Goal: Task Accomplishment & Management: Use online tool/utility

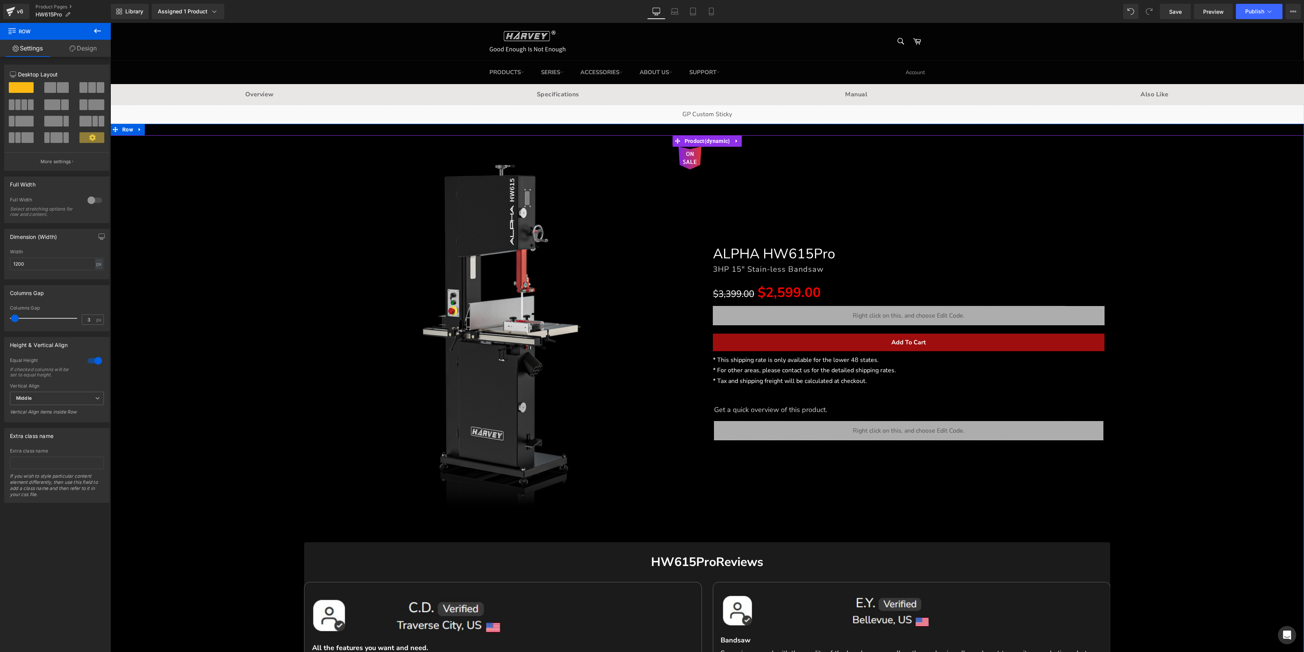
scroll to position [107, 0]
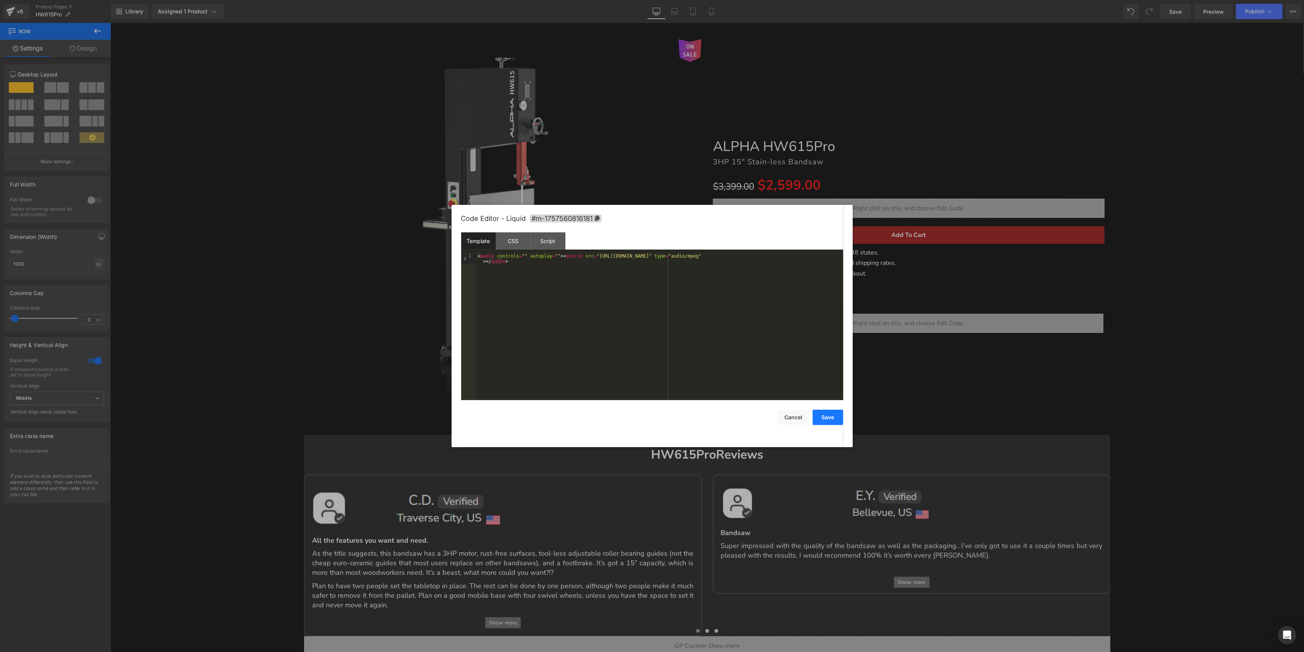
click at [831, 422] on button "Save" at bounding box center [828, 417] width 31 height 15
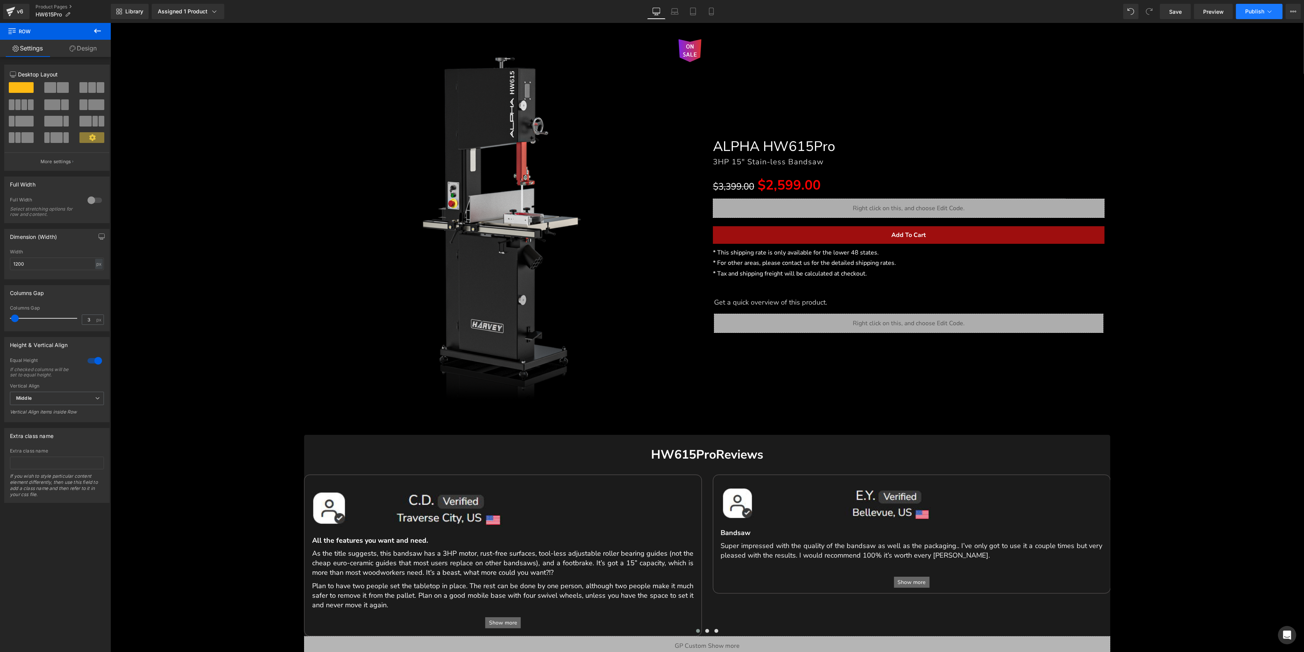
click at [1262, 8] on span "Publish" at bounding box center [1254, 11] width 19 height 6
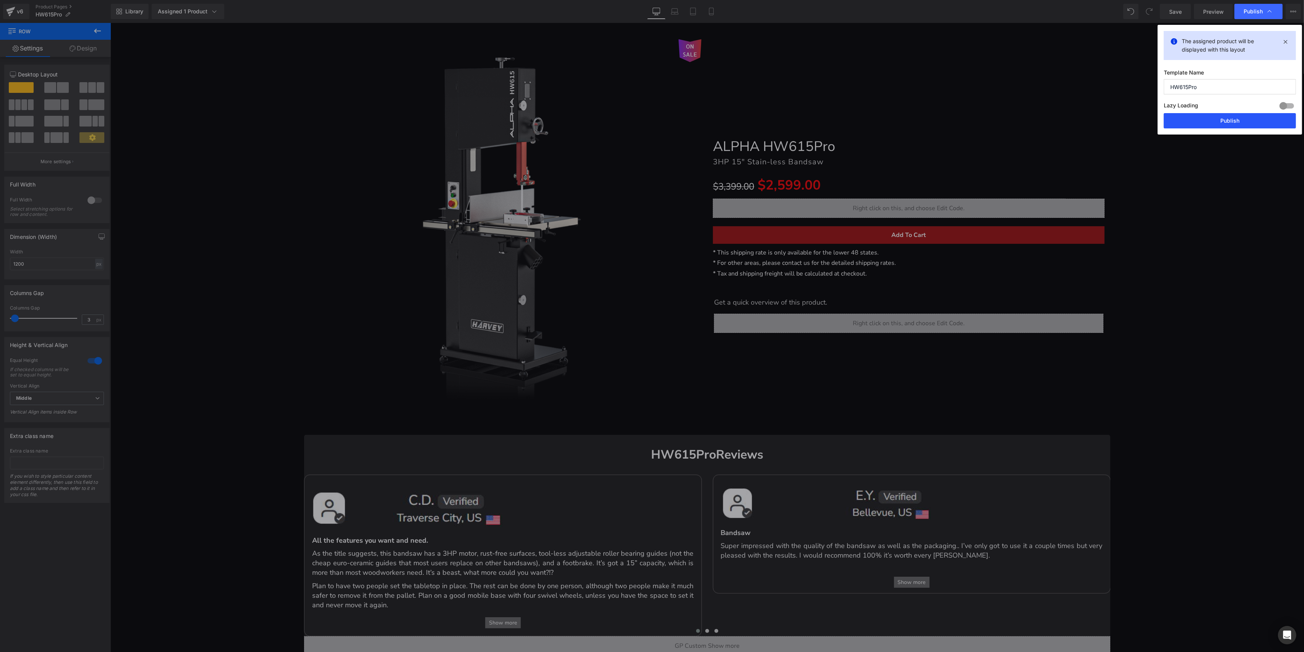
drag, startPoint x: 1226, startPoint y: 119, endPoint x: 326, endPoint y: 441, distance: 955.6
click at [1226, 119] on button "Publish" at bounding box center [1230, 120] width 132 height 15
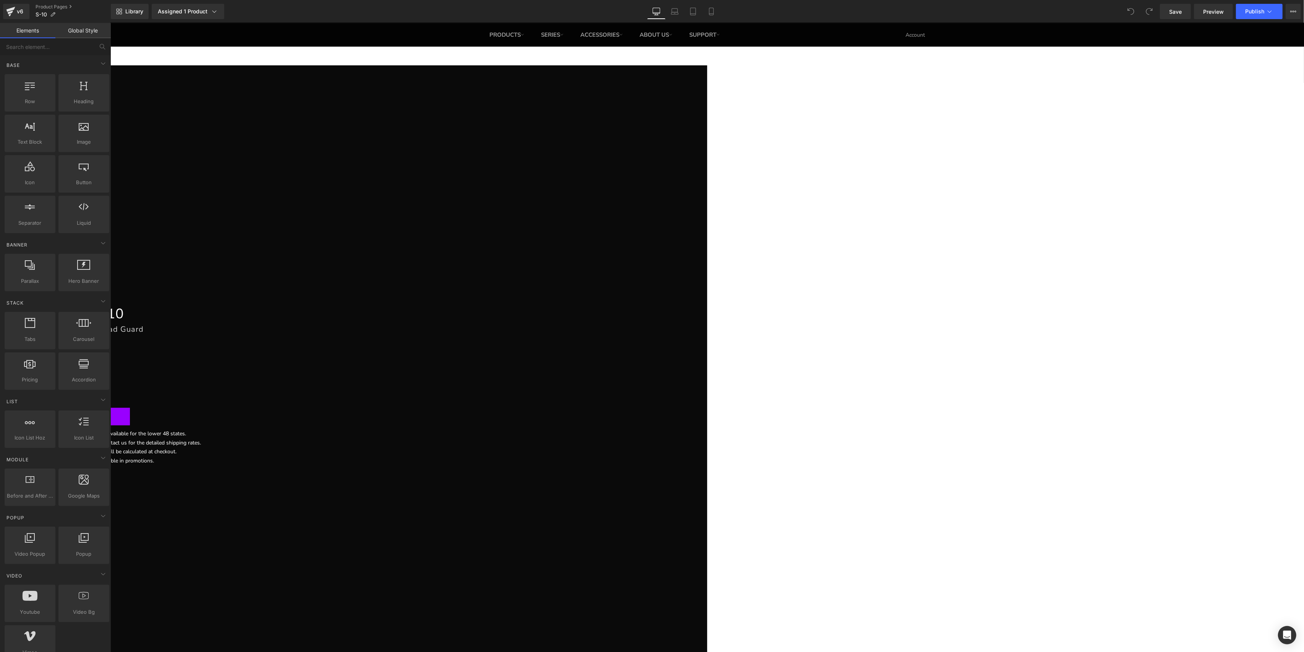
scroll to position [102, 0]
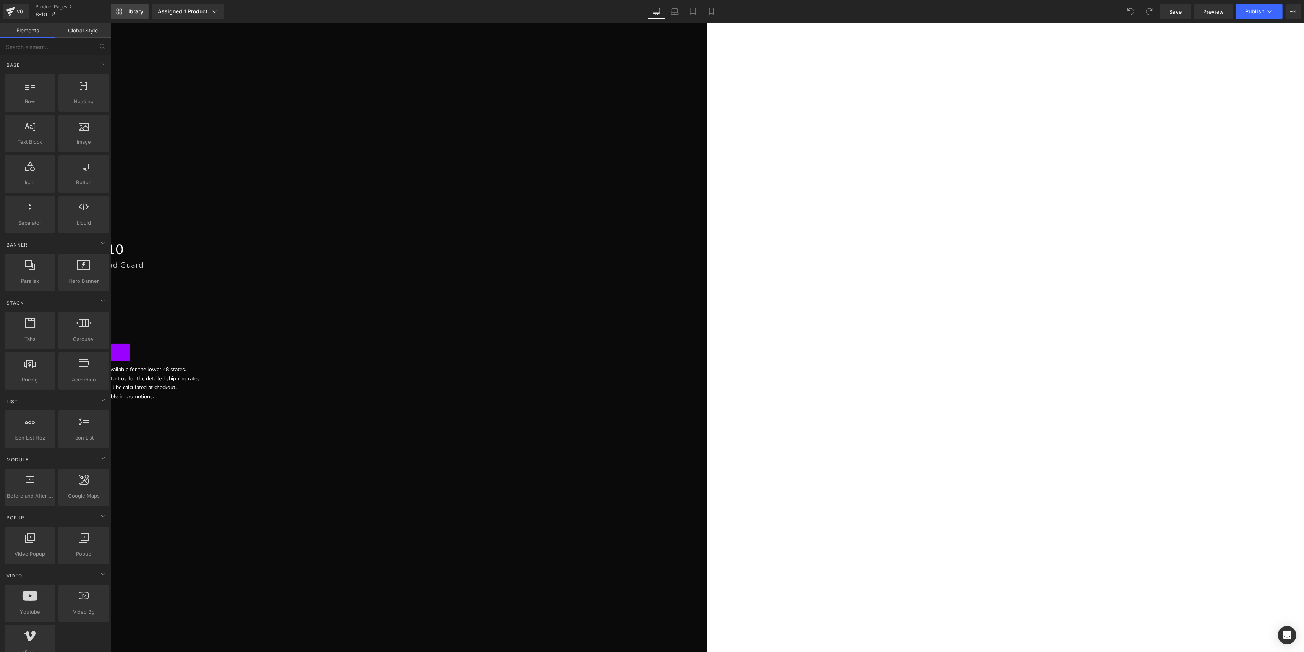
click at [137, 8] on span "Library" at bounding box center [134, 11] width 18 height 7
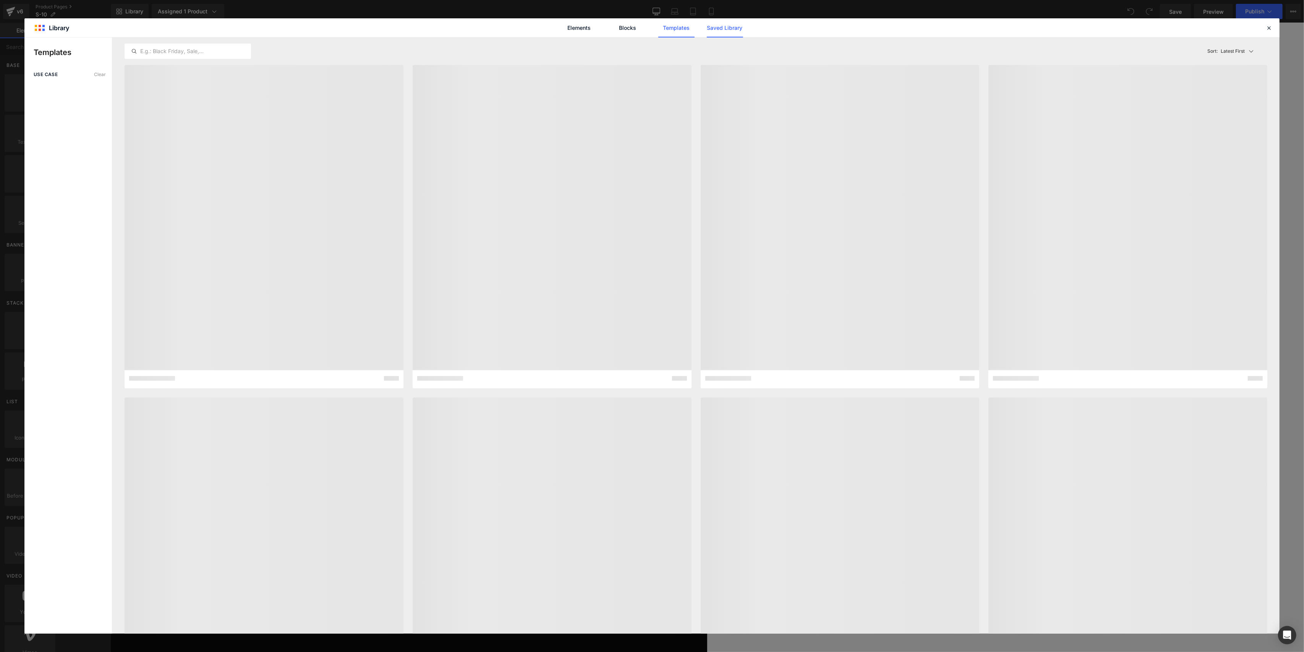
click at [711, 30] on link "Saved Library" at bounding box center [725, 27] width 36 height 19
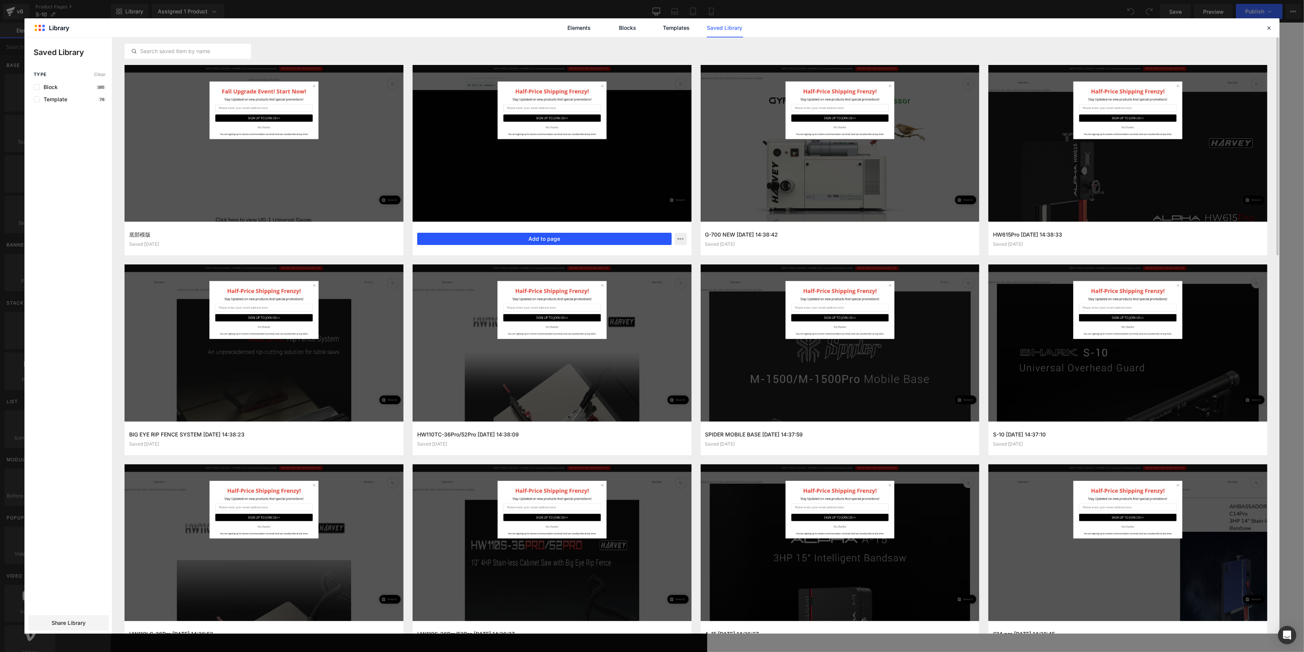
click at [578, 235] on button "Add to page" at bounding box center [544, 239] width 255 height 12
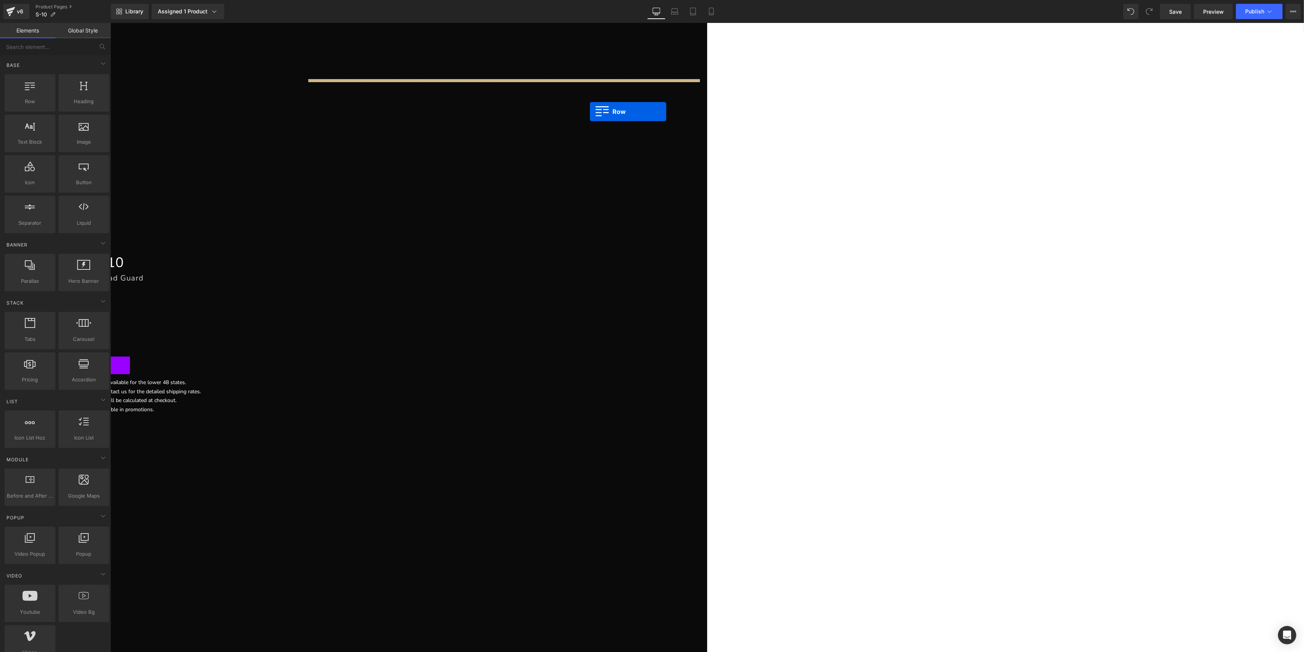
scroll to position [73, 0]
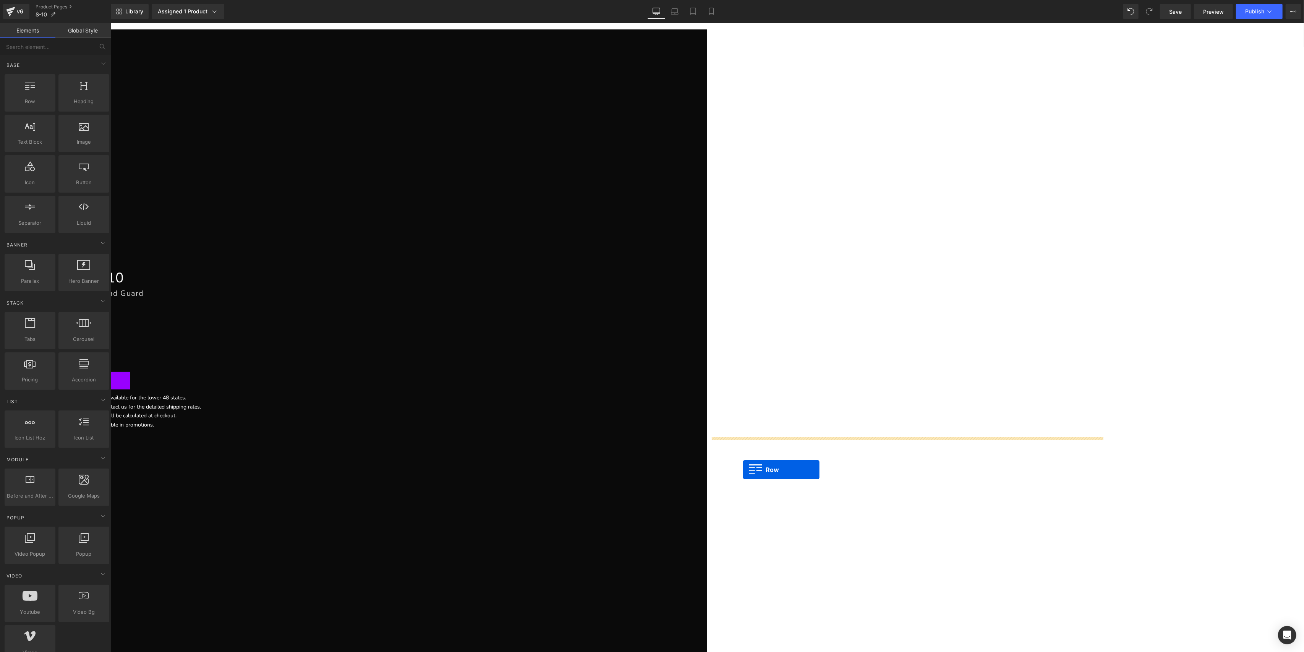
drag, startPoint x: 482, startPoint y: 239, endPoint x: 743, endPoint y: 470, distance: 348.7
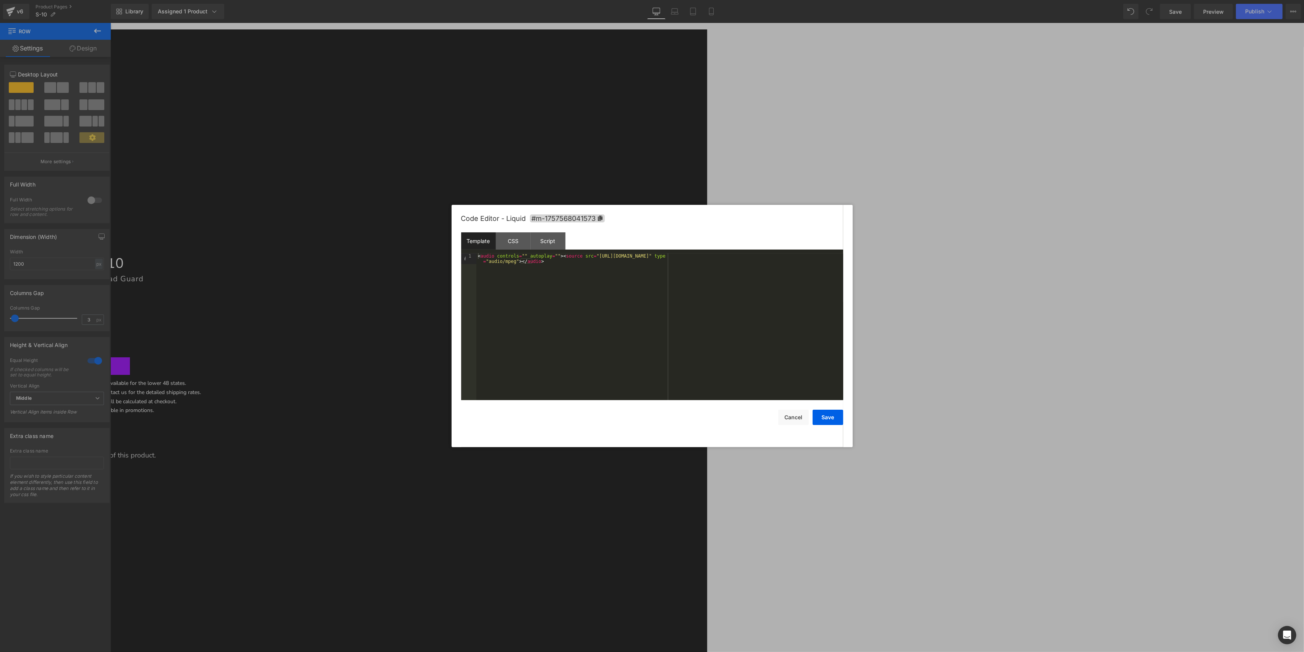
click at [593, 258] on div "< audio controls = "" autoplay = "" > < source src = "[URL][DOMAIN_NAME]" type …" at bounding box center [660, 337] width 367 height 169
drag, startPoint x: 582, startPoint y: 255, endPoint x: 822, endPoint y: 255, distance: 240.0
click at [822, 255] on div "< audio controls = "" autoplay = "" > < source src = "[URL][DOMAIN_NAME]" type …" at bounding box center [660, 337] width 367 height 169
click at [825, 419] on button "Save" at bounding box center [828, 417] width 31 height 15
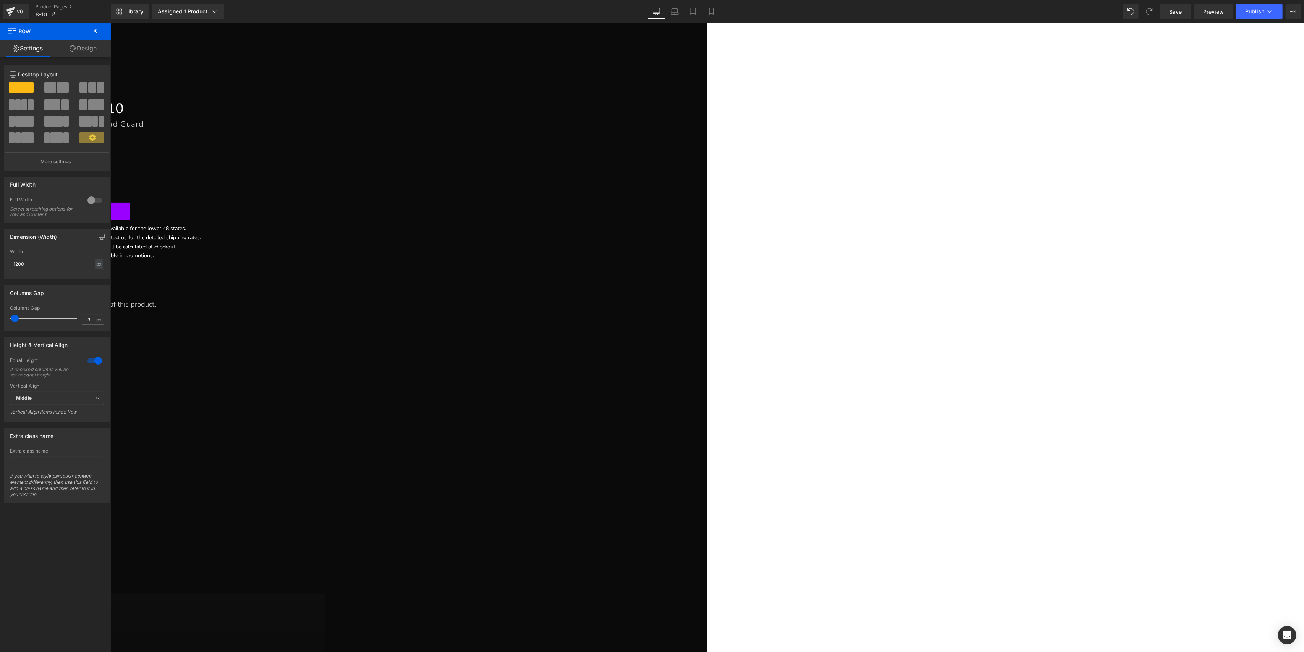
scroll to position [277, 0]
click at [156, 267] on div "Liquid" at bounding box center [98, 267] width 113 height 0
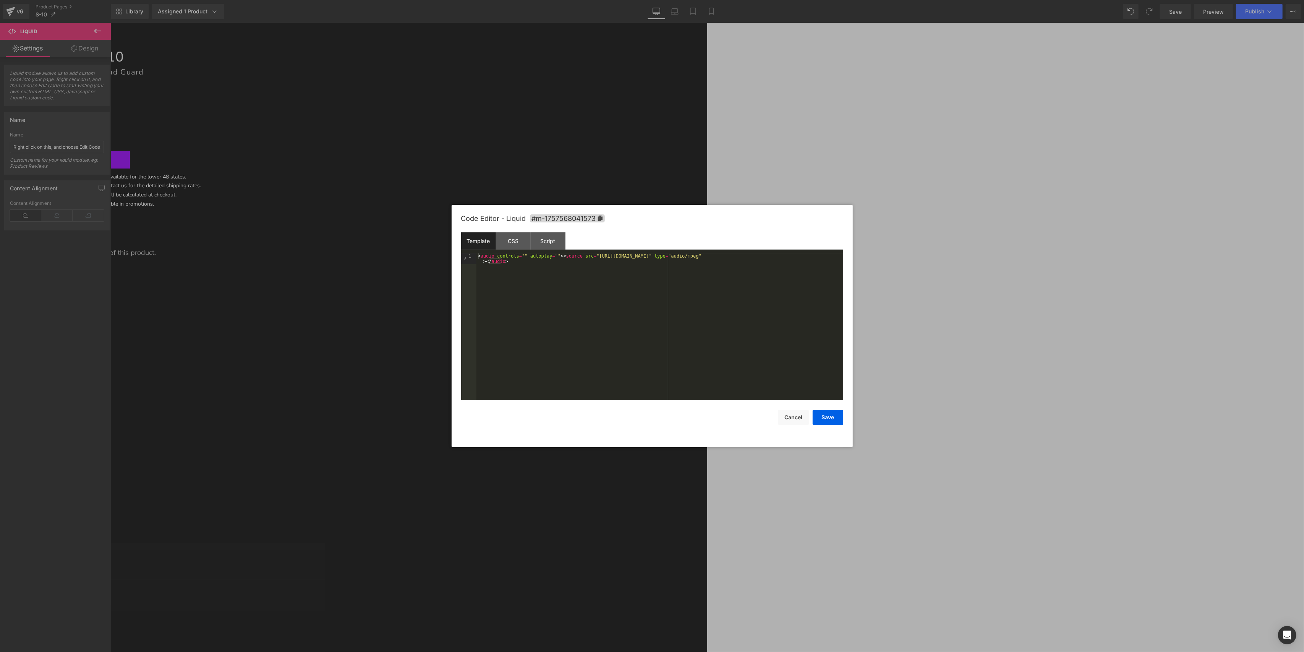
click at [903, 371] on div at bounding box center [652, 326] width 1304 height 652
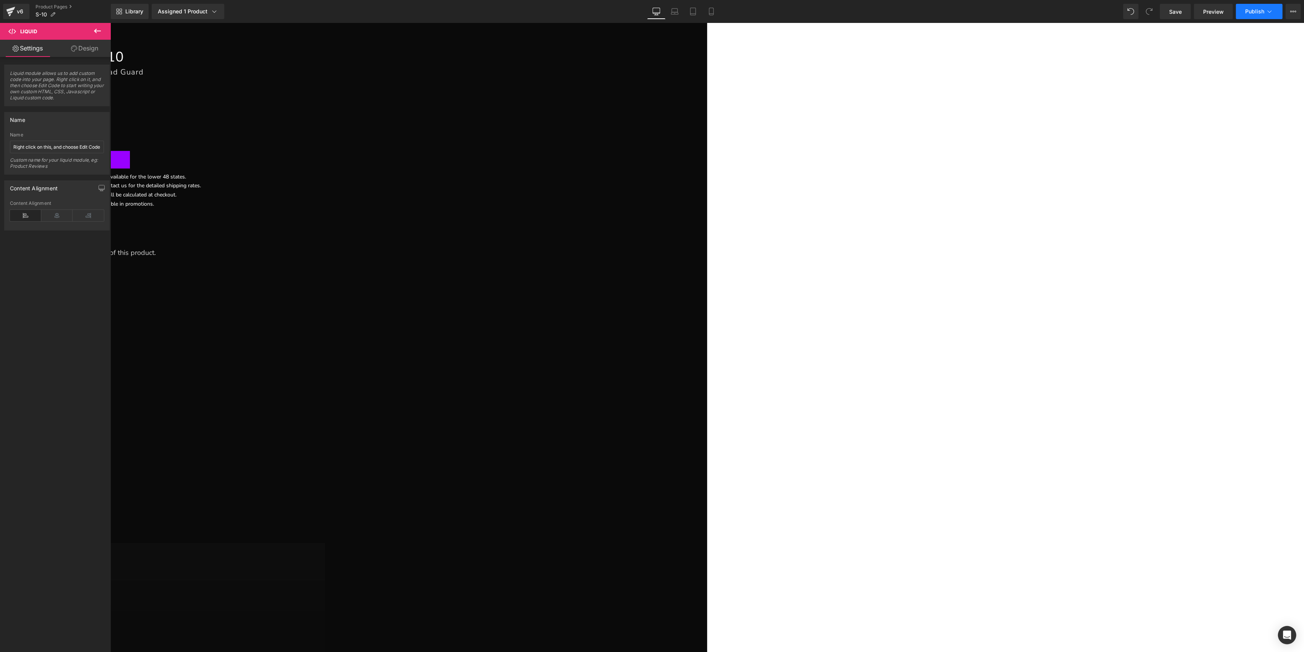
click at [1252, 12] on span "Publish" at bounding box center [1254, 11] width 19 height 6
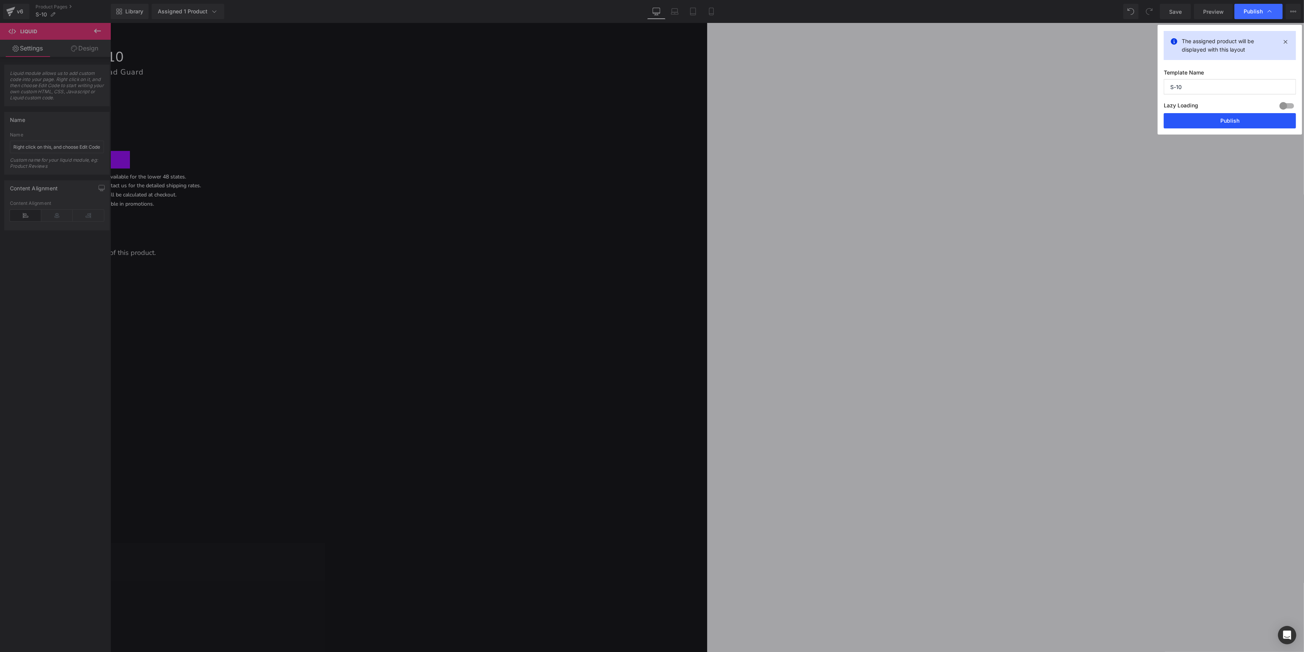
click at [1216, 119] on button "Publish" at bounding box center [1230, 120] width 132 height 15
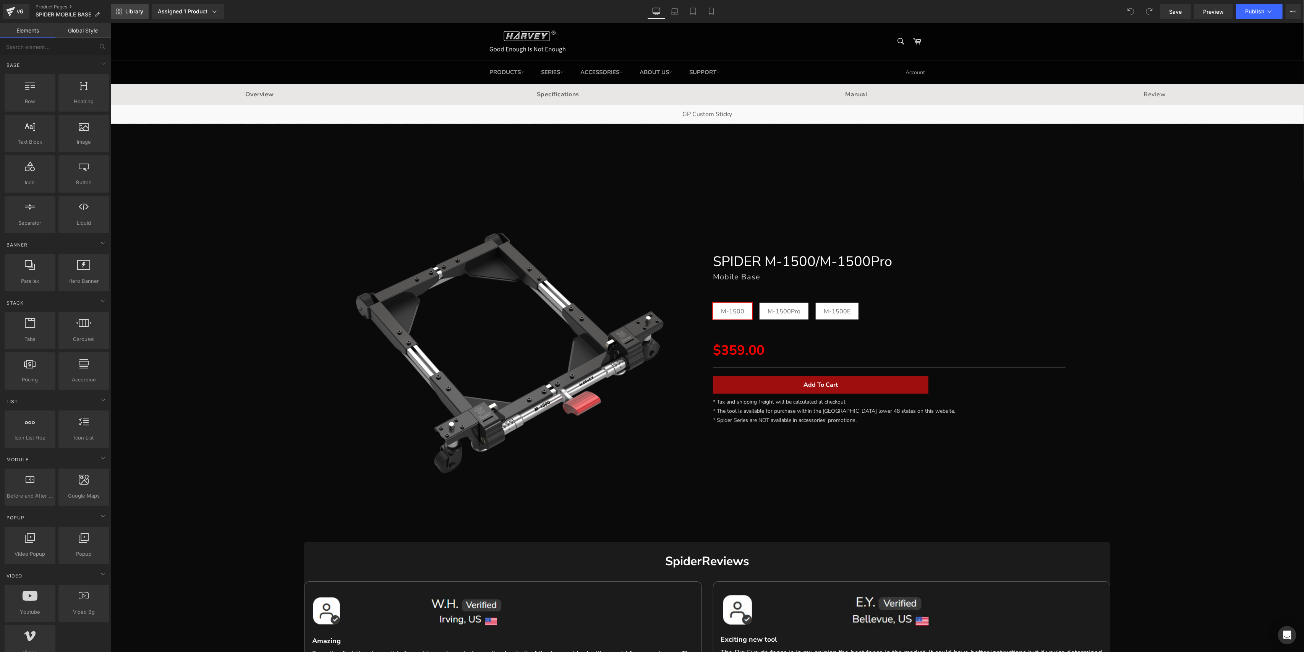
click at [138, 10] on span "Library" at bounding box center [134, 11] width 18 height 7
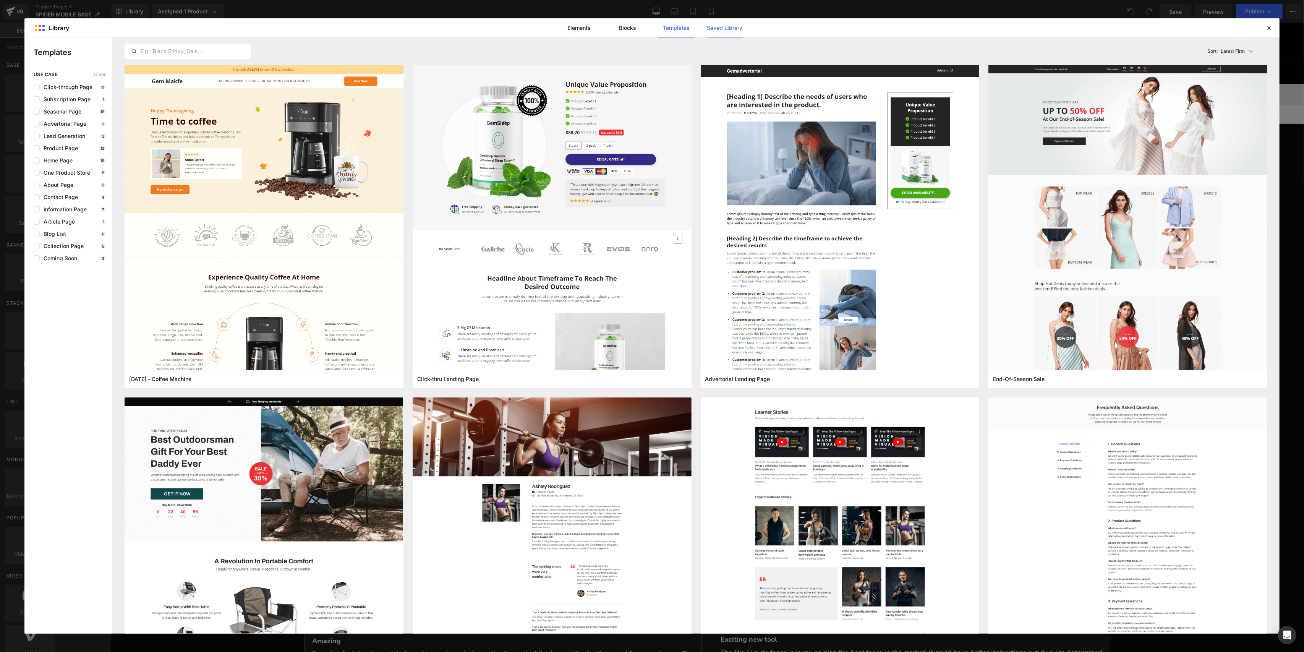
click at [724, 26] on link "Saved Library" at bounding box center [725, 27] width 36 height 19
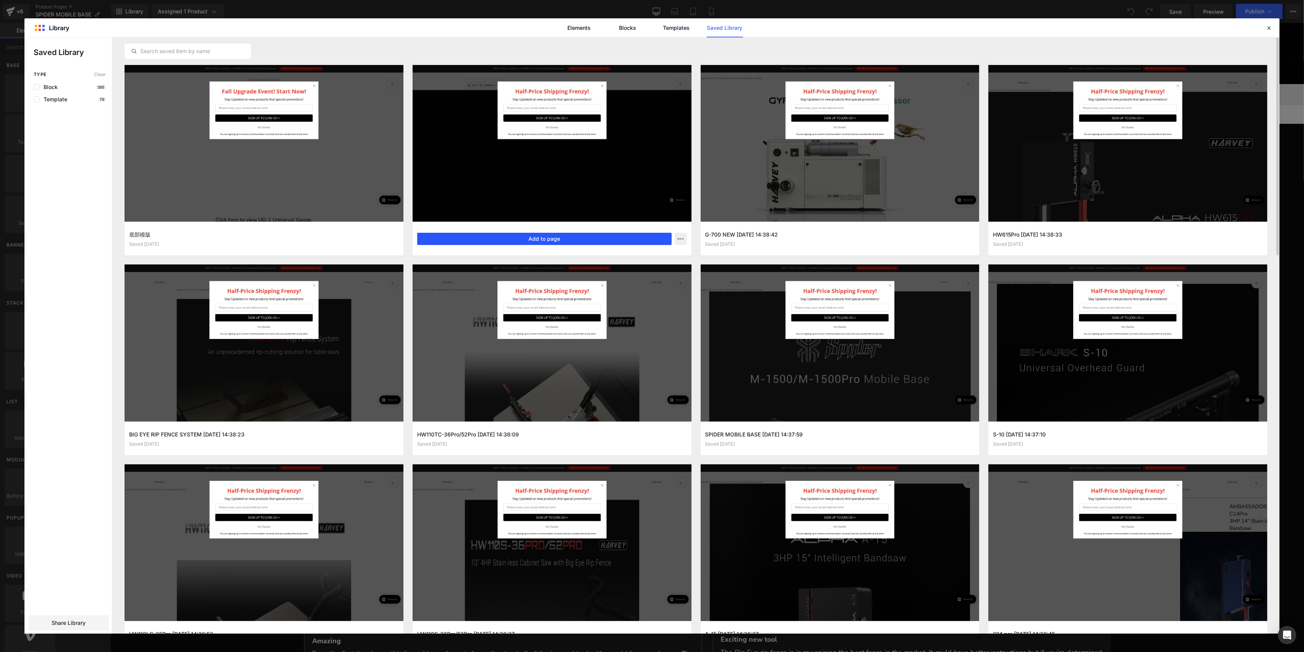
click at [500, 240] on button "Add to page" at bounding box center [544, 239] width 255 height 12
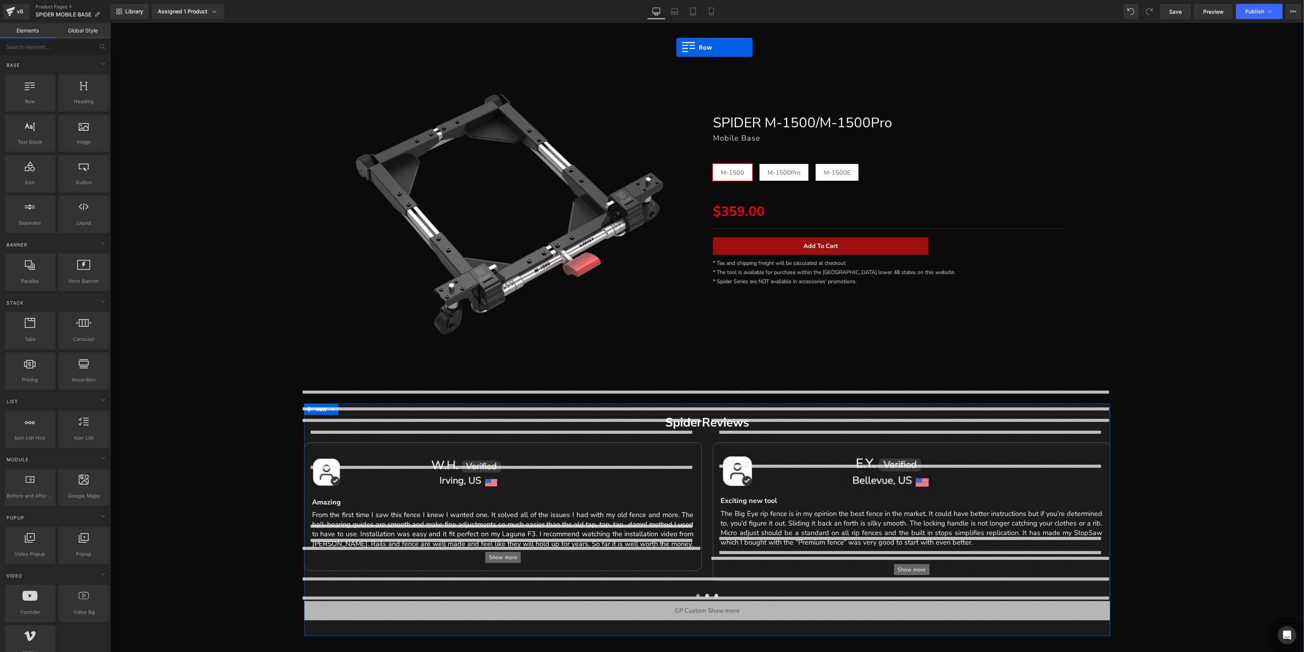
scroll to position [115, 0]
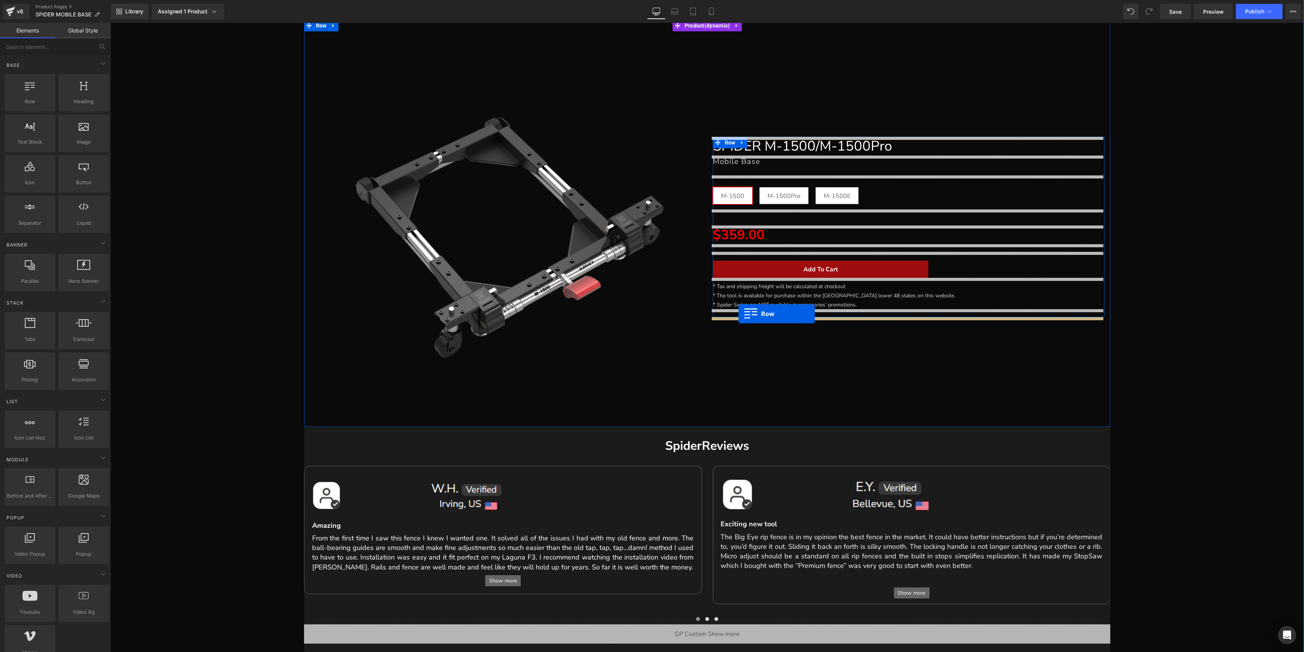
drag, startPoint x: 480, startPoint y: 227, endPoint x: 738, endPoint y: 313, distance: 271.9
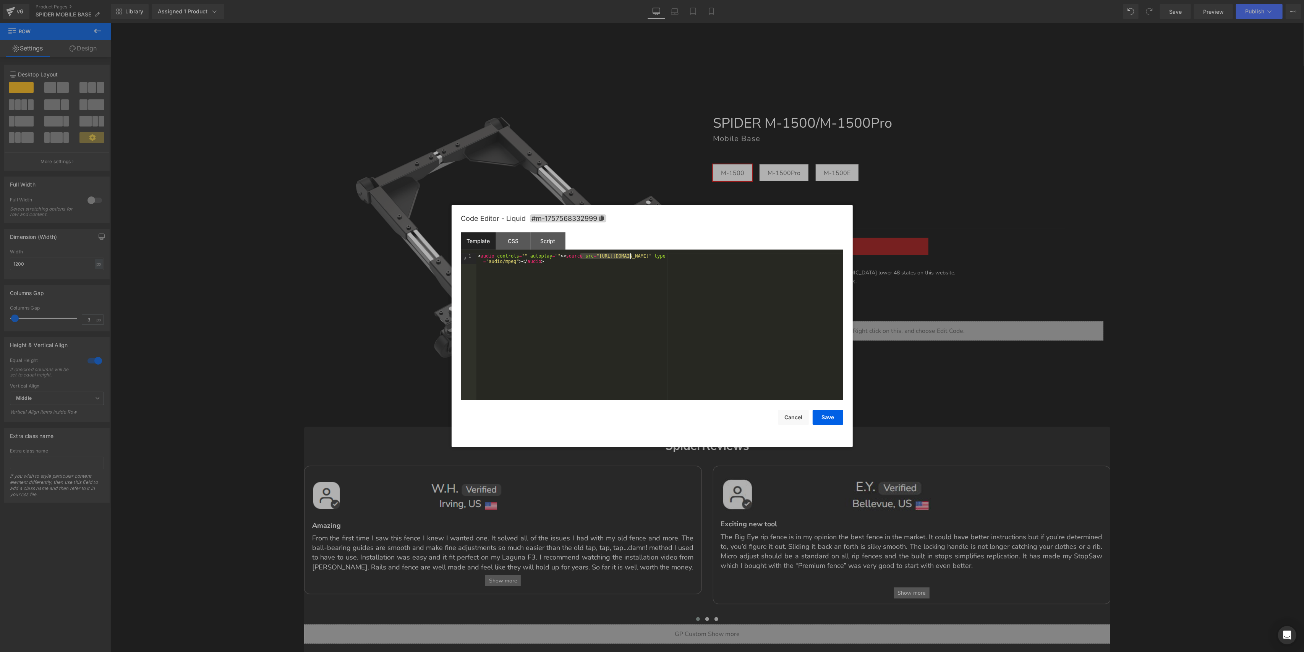
drag, startPoint x: 581, startPoint y: 256, endPoint x: 632, endPoint y: 260, distance: 51.0
click at [634, 258] on div "< audio controls = "" autoplay = "" > < source src = "https://cdn.shopify.com/s…" at bounding box center [660, 337] width 367 height 169
click at [605, 252] on div "Template CSS Script Data" at bounding box center [652, 242] width 382 height 21
click at [582, 255] on div "< audio controls = "" autoplay = "" > < source src = "https://cdn.shopify.com/s…" at bounding box center [660, 326] width 367 height 147
drag, startPoint x: 584, startPoint y: 257, endPoint x: 608, endPoint y: 258, distance: 24.5
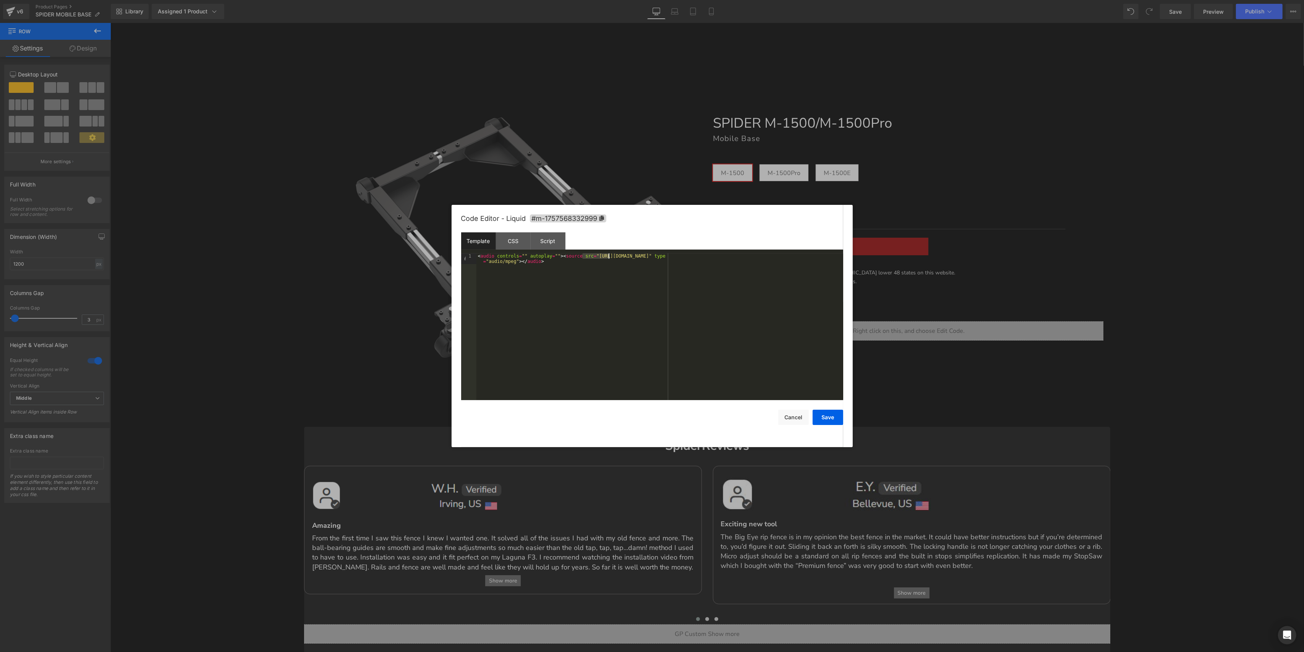
click at [608, 258] on div "< audio controls = "" autoplay = "" > < source src = "https://cdn.shopify.com/s…" at bounding box center [660, 337] width 367 height 169
click at [587, 255] on div "< audio controls = "" autoplay = "" > < source src = "https://cdn.shopify.com/s…" at bounding box center [660, 326] width 367 height 147
drag, startPoint x: 582, startPoint y: 256, endPoint x: 822, endPoint y: 257, distance: 240.0
click at [822, 257] on div "< audio controls = "" autoplay = "" > < source src = "https://cdn.shopify.com/s…" at bounding box center [660, 337] width 367 height 169
click at [825, 417] on button "Save" at bounding box center [828, 417] width 31 height 15
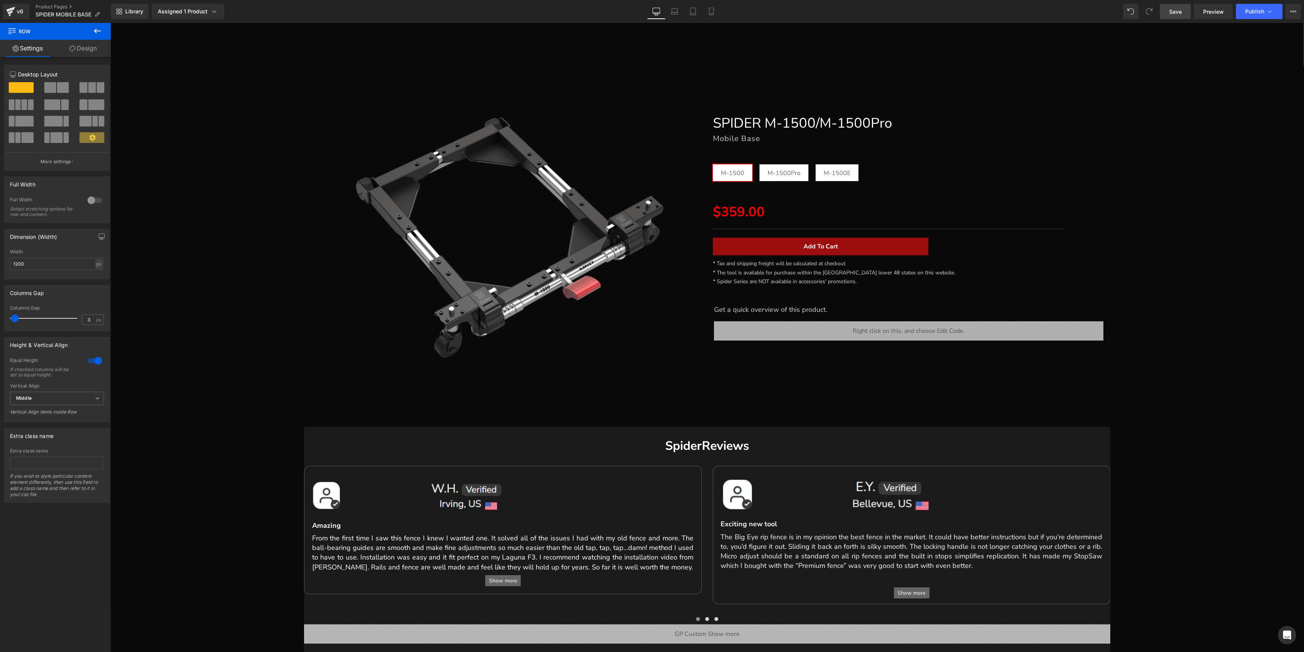
click at [1168, 13] on link "Save" at bounding box center [1175, 11] width 31 height 15
click at [1256, 12] on span "Publish" at bounding box center [1254, 11] width 19 height 6
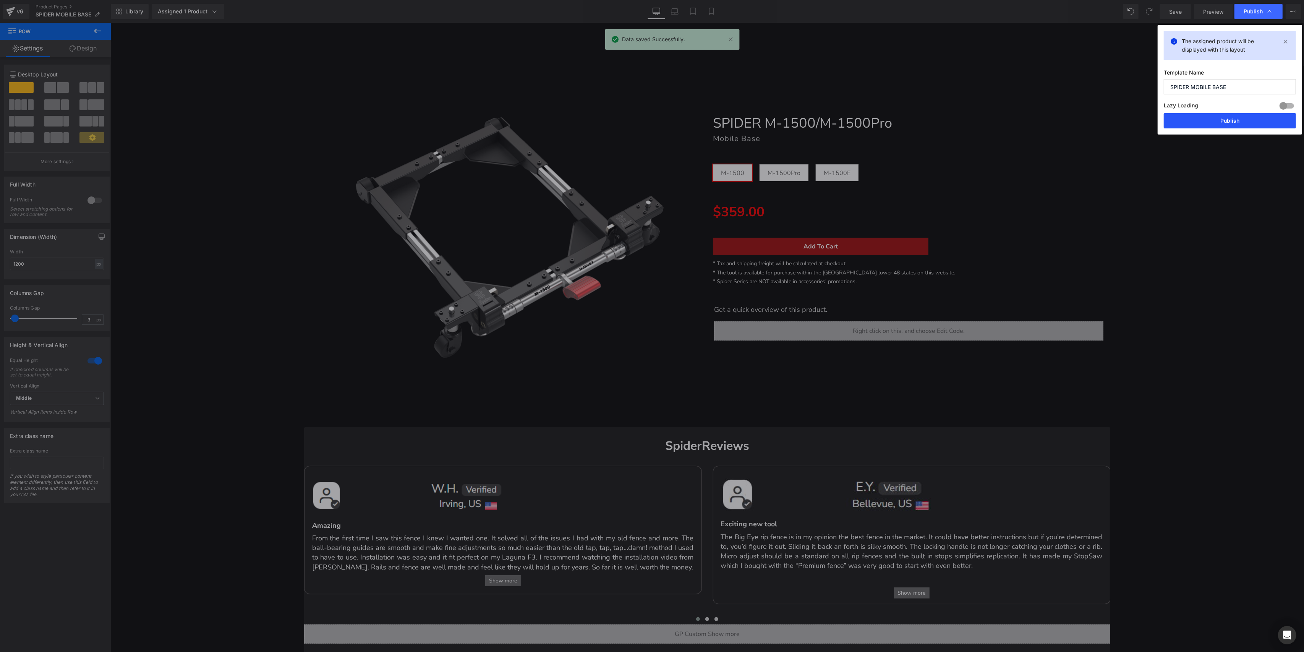
click at [1232, 117] on button "Publish" at bounding box center [1230, 120] width 132 height 15
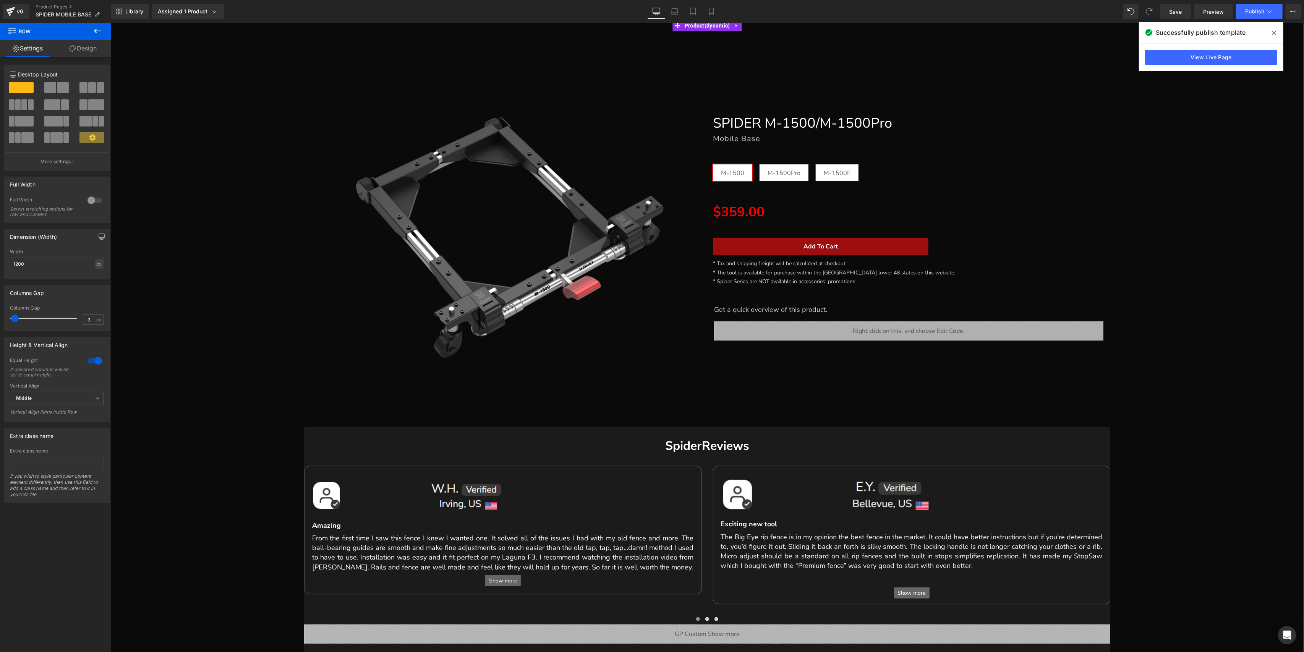
click at [1224, 388] on div "Sale Off (P) Image SPIDER M-1500/M-1500Pro Heading" at bounding box center [707, 340] width 1186 height 640
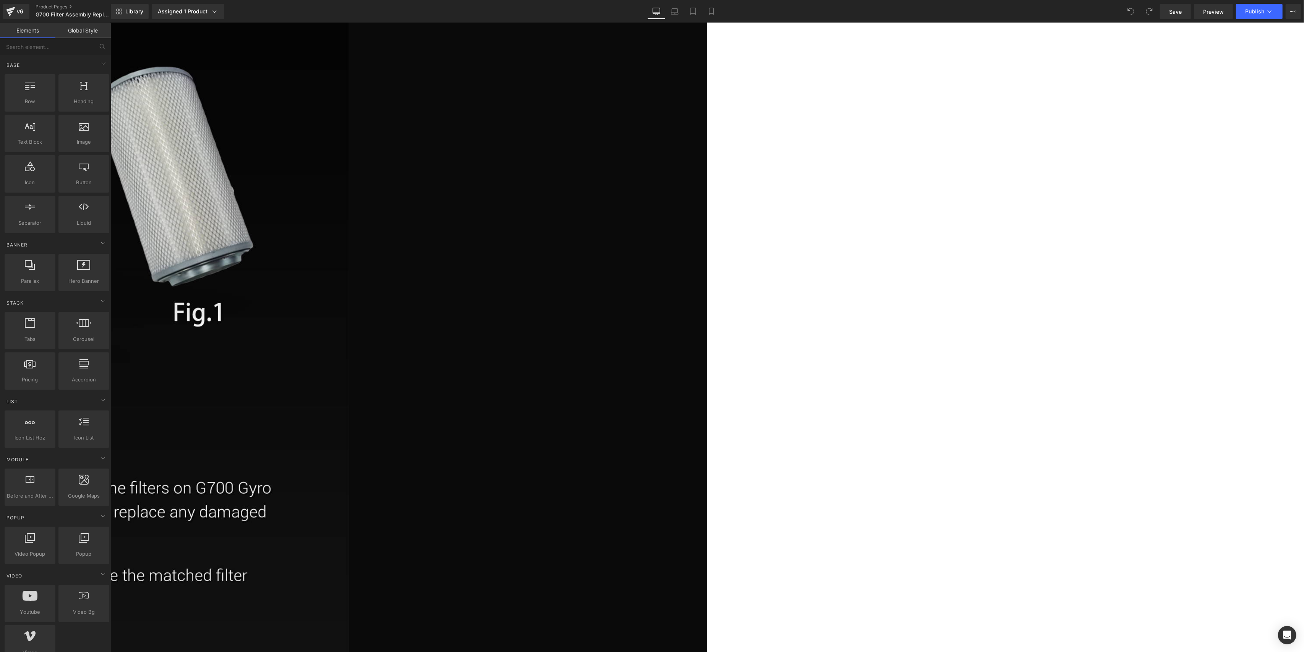
scroll to position [459, 0]
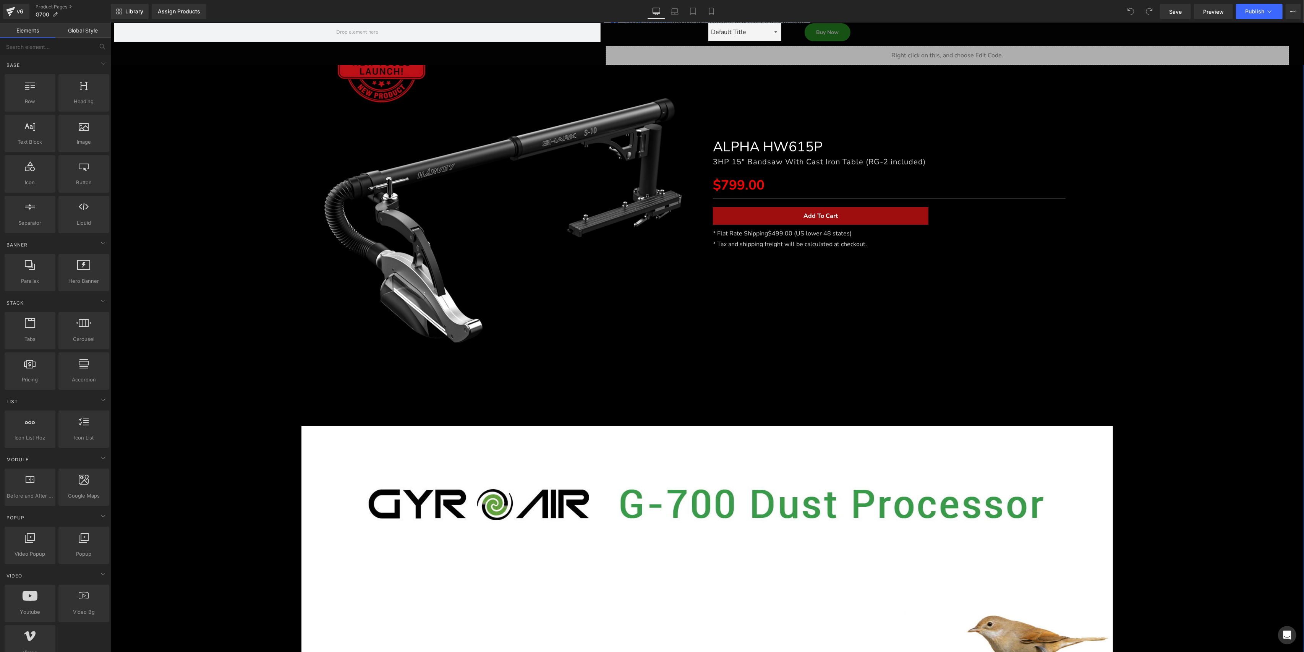
scroll to position [58, 0]
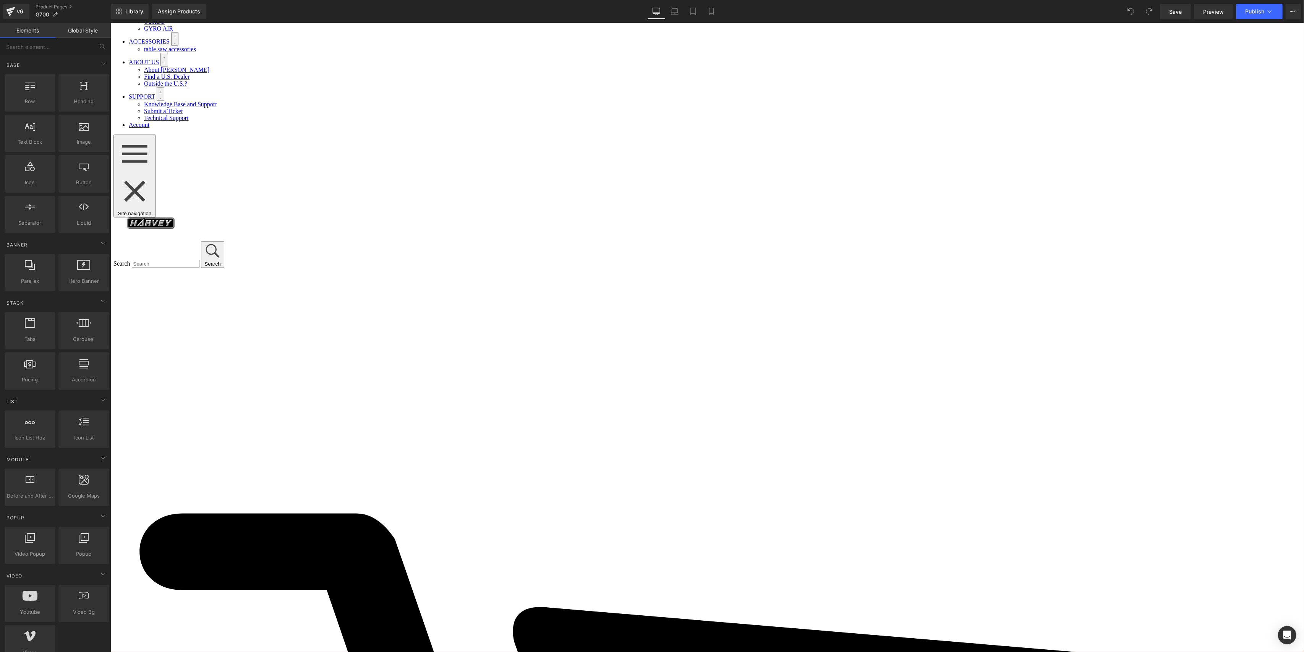
scroll to position [204, 0]
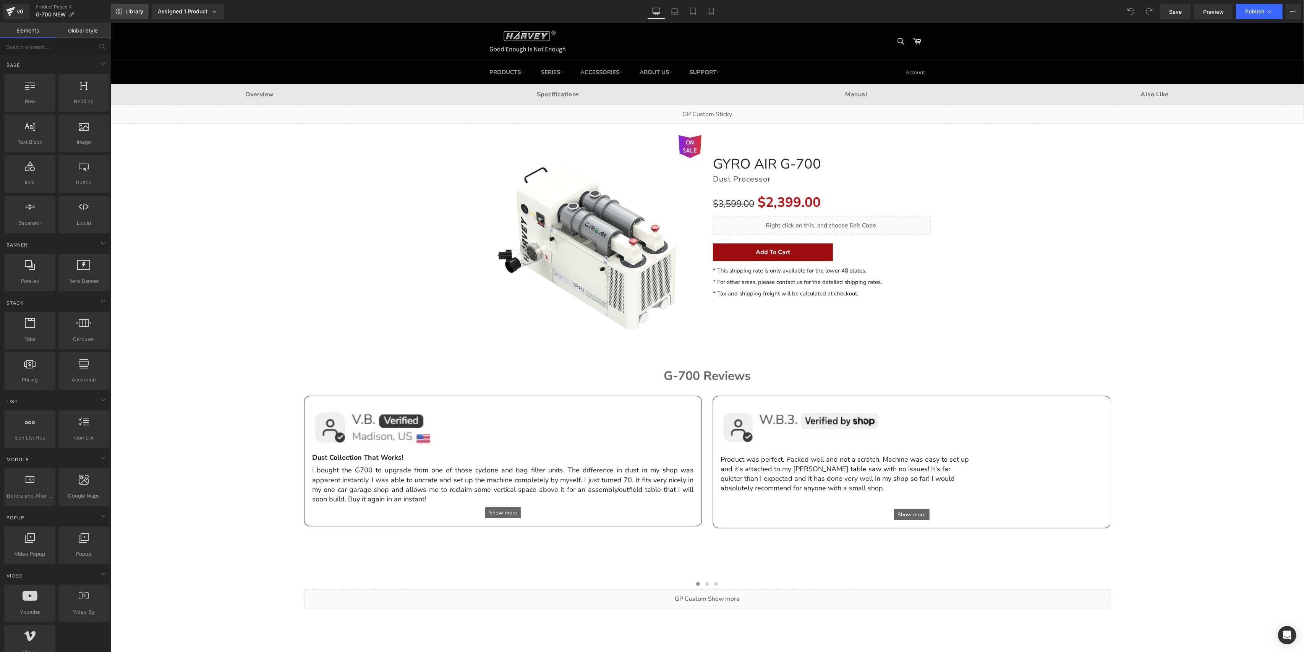
click at [143, 10] on link "Library" at bounding box center [130, 11] width 38 height 15
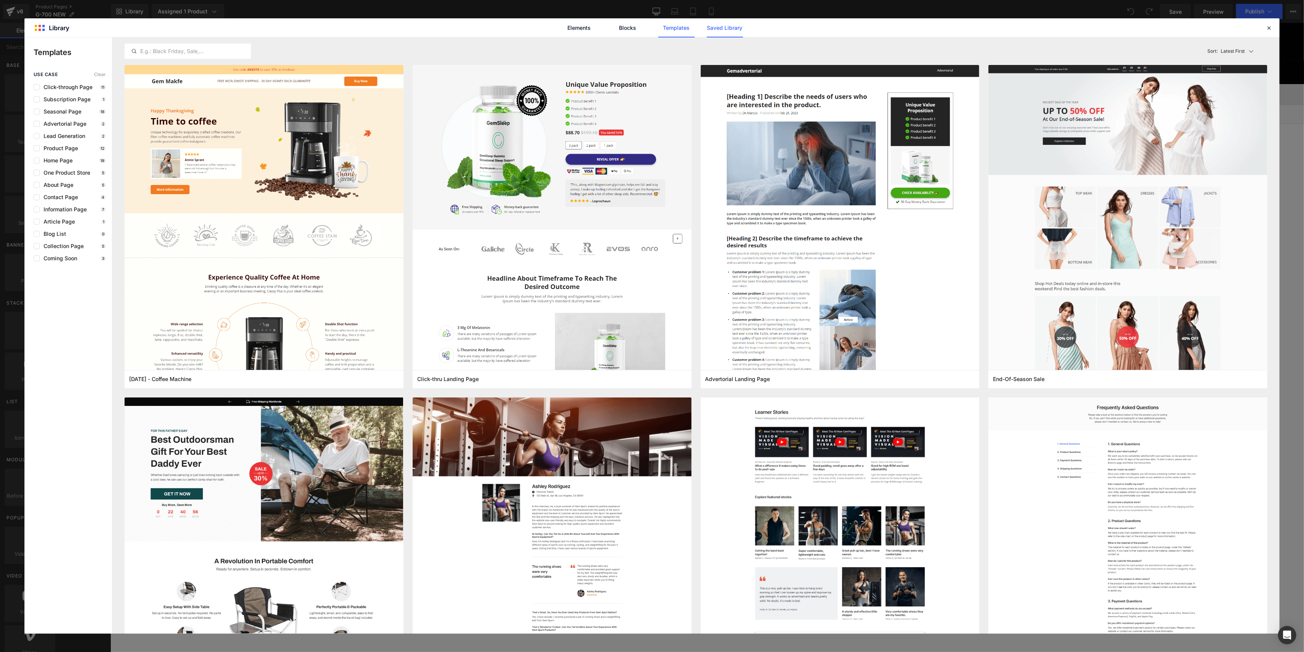
click at [709, 22] on link "Saved Library" at bounding box center [725, 27] width 36 height 19
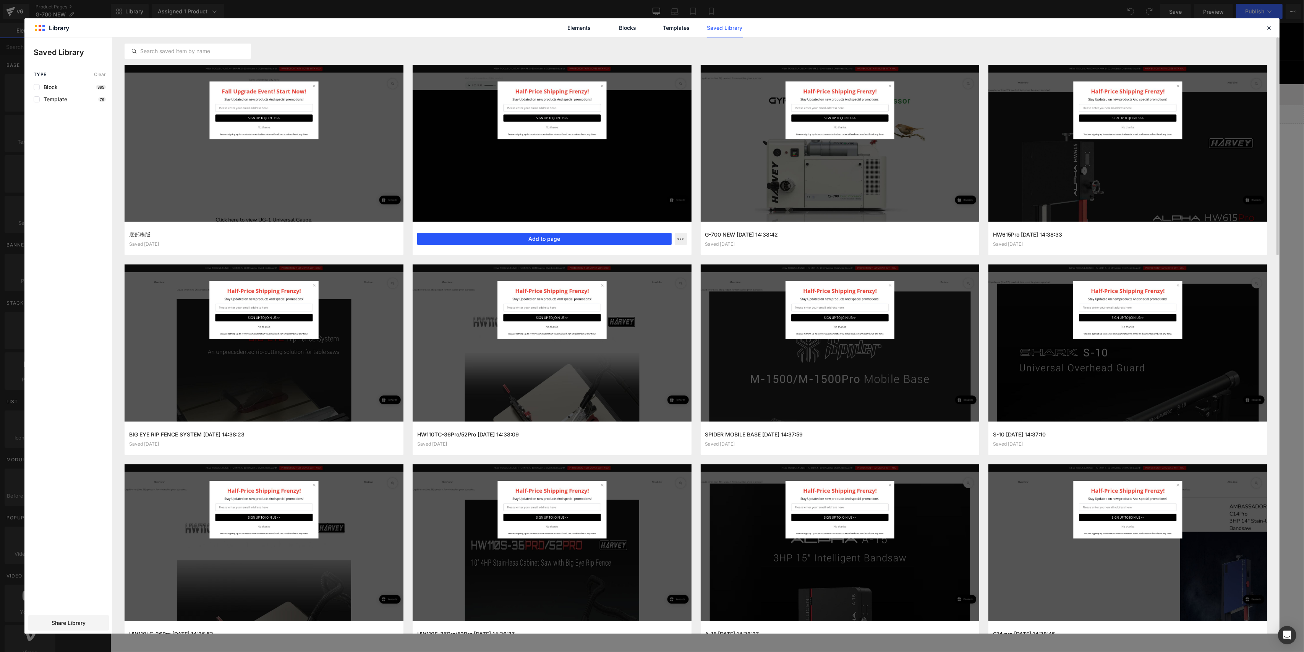
click at [556, 234] on button "Add to page" at bounding box center [544, 239] width 255 height 12
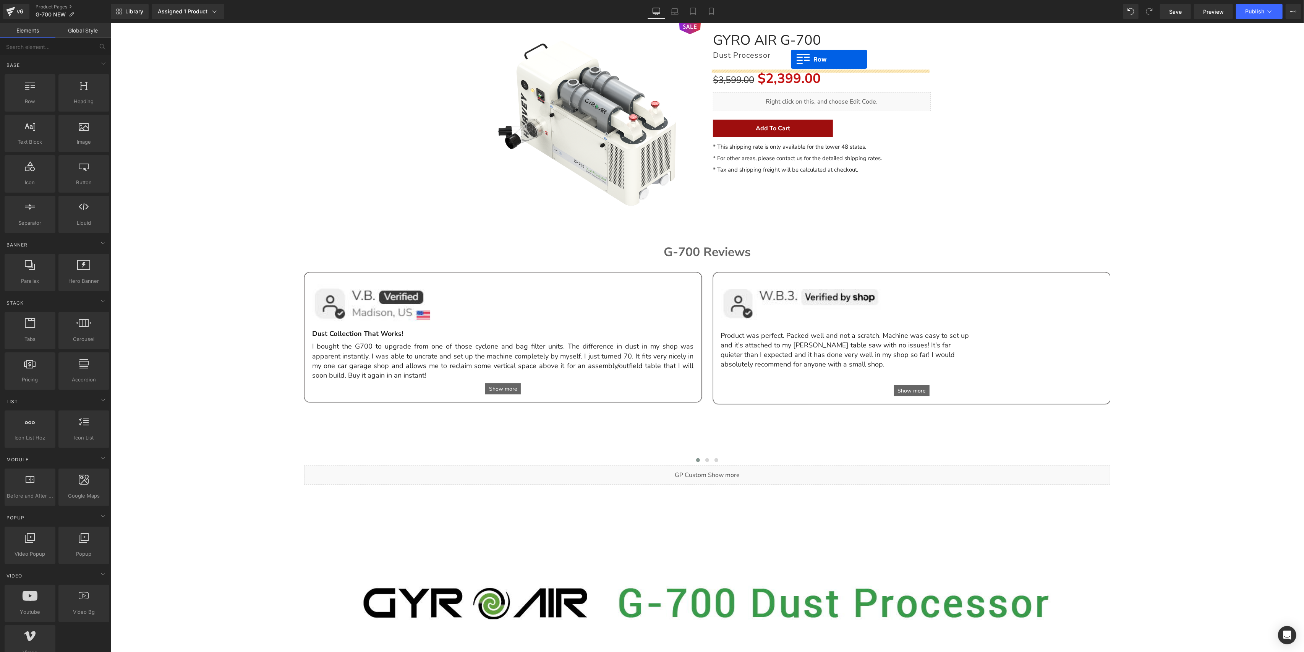
scroll to position [108, 0]
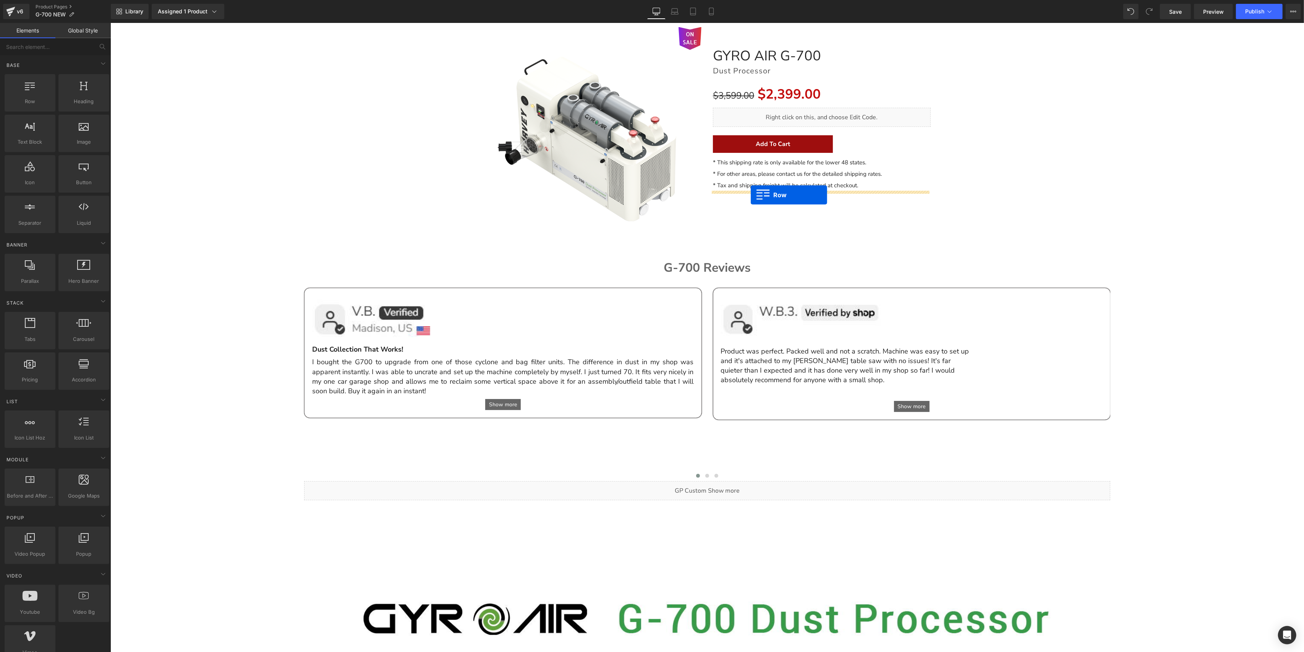
drag, startPoint x: 478, startPoint y: 237, endPoint x: 751, endPoint y: 195, distance: 275.3
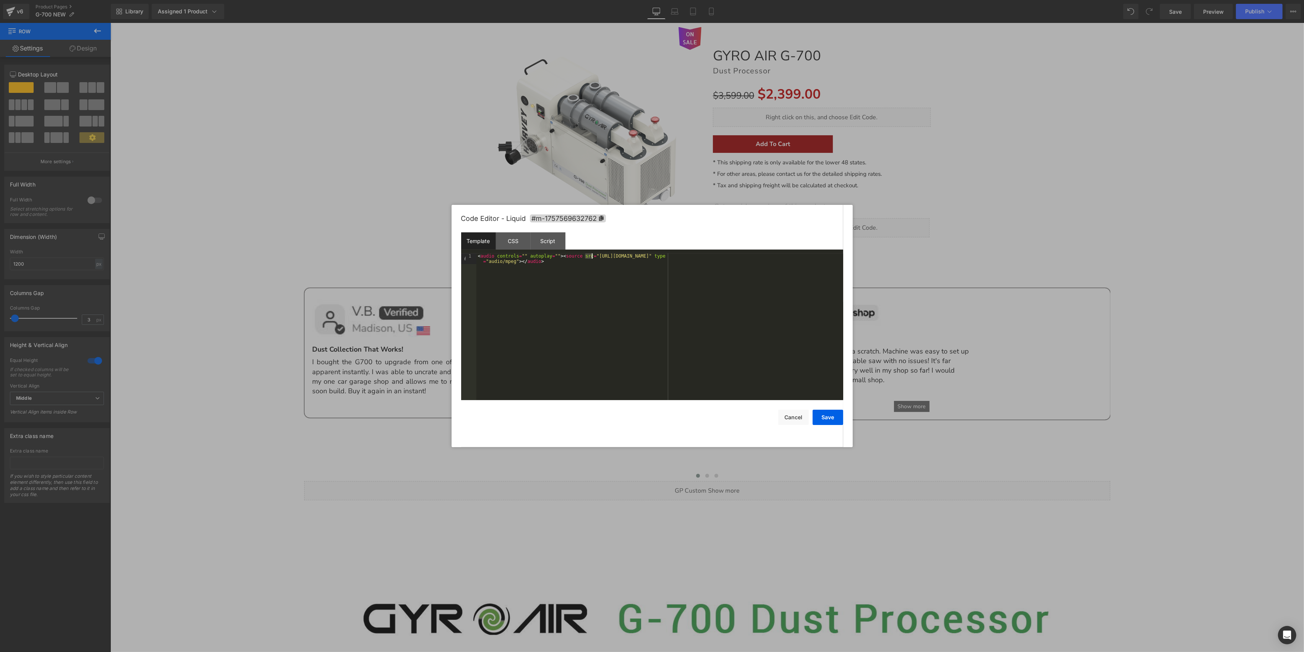
drag, startPoint x: 584, startPoint y: 256, endPoint x: 593, endPoint y: 256, distance: 8.8
click at [593, 256] on div "< audio controls = "" autoplay = "" > < source src = "[URL][DOMAIN_NAME]" type …" at bounding box center [660, 337] width 367 height 169
drag, startPoint x: 583, startPoint y: 258, endPoint x: 822, endPoint y: 258, distance: 239.2
click at [822, 258] on div "< audio controls = "" autoplay = "" > < source src = "[URL][DOMAIN_NAME]" type …" at bounding box center [660, 337] width 367 height 169
click at [838, 423] on button "Save" at bounding box center [828, 417] width 31 height 15
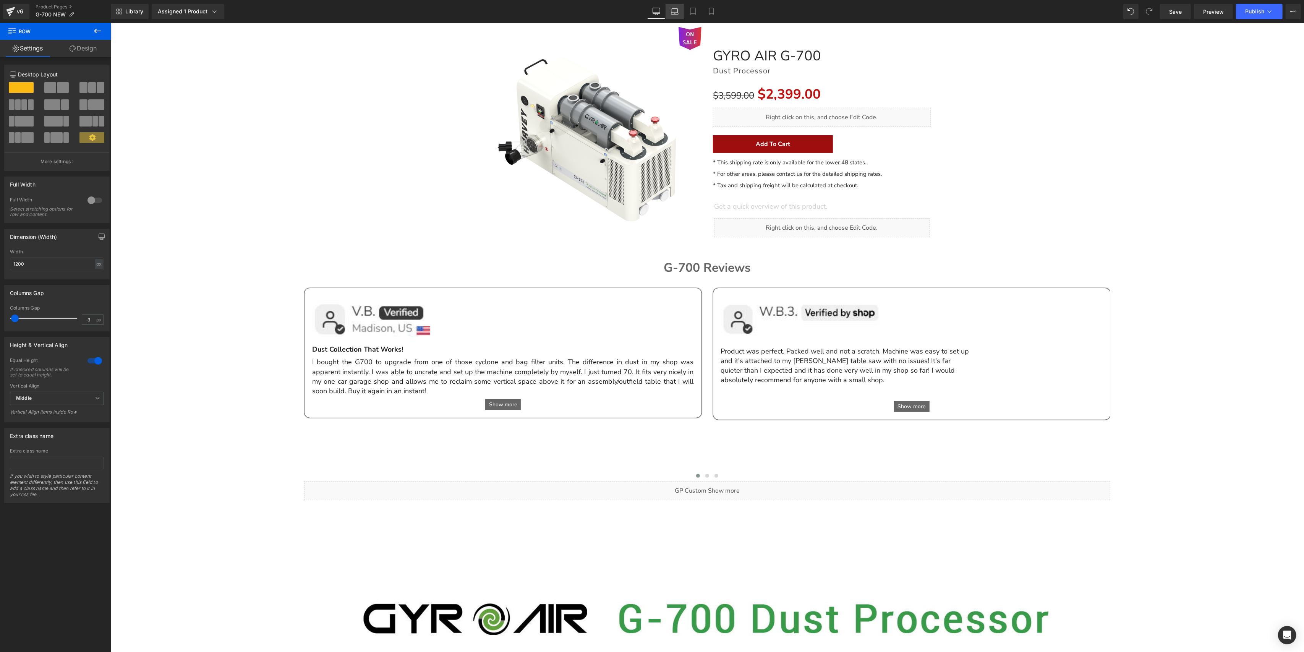
click at [676, 7] on link "Laptop" at bounding box center [675, 11] width 18 height 15
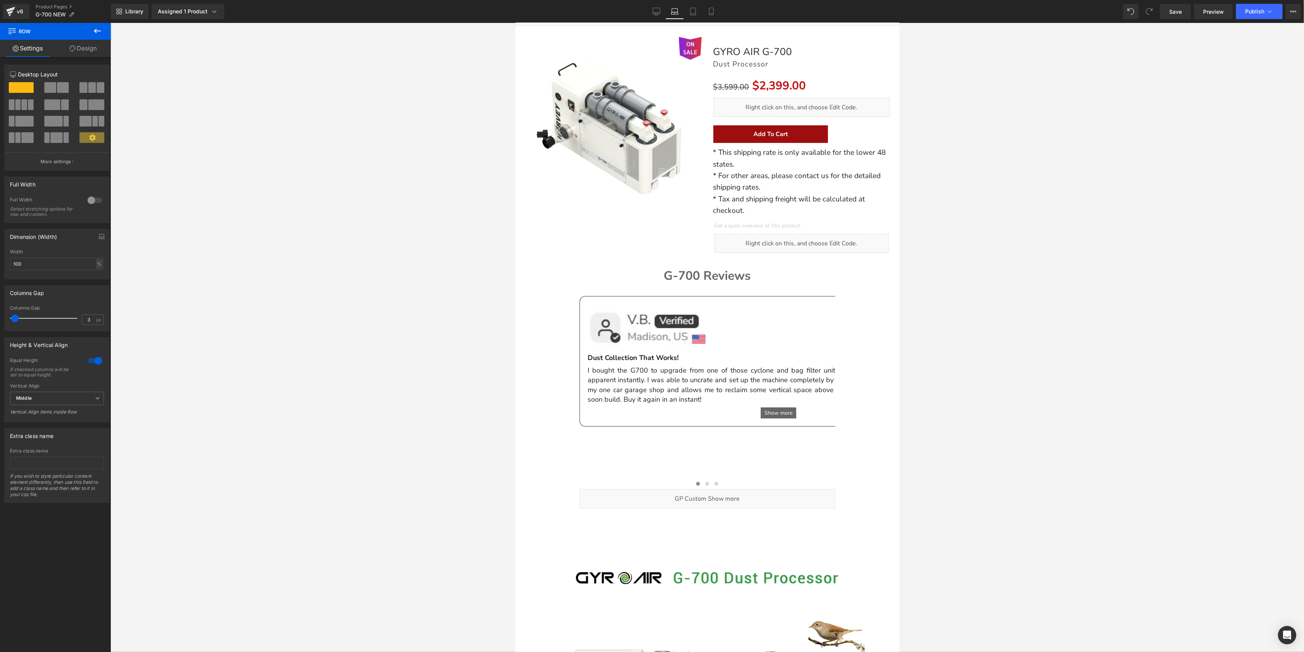
scroll to position [90, 0]
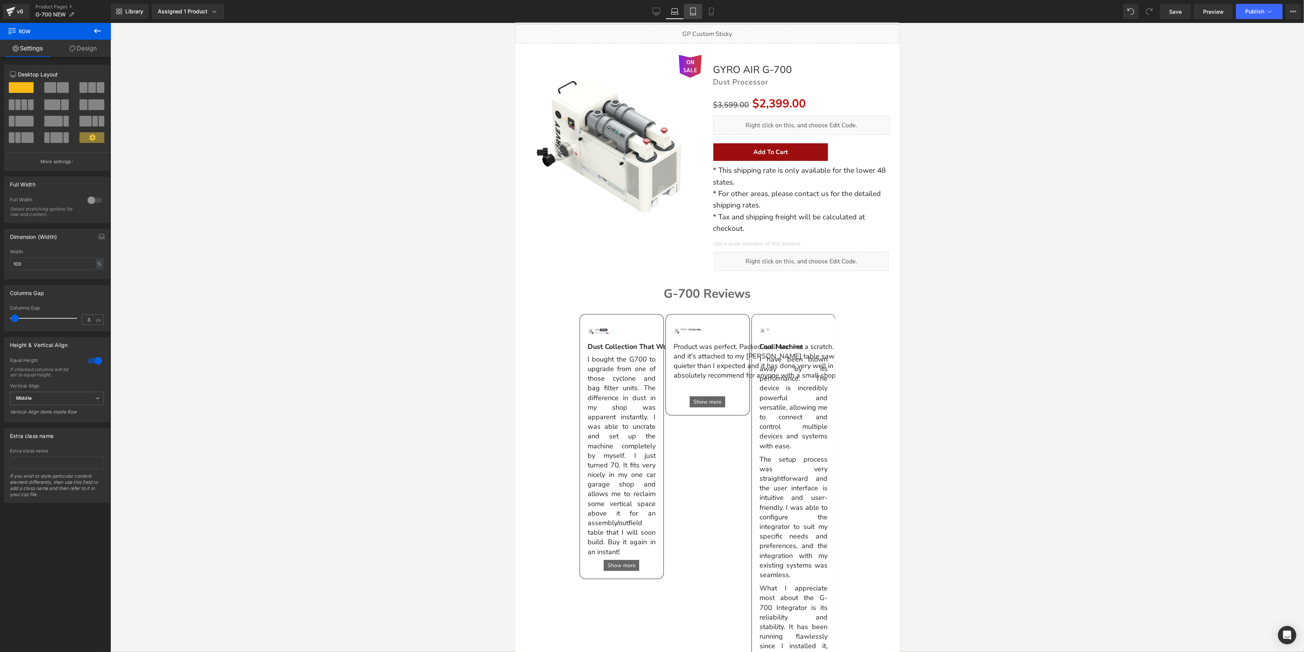
click at [689, 11] on icon at bounding box center [693, 12] width 8 height 8
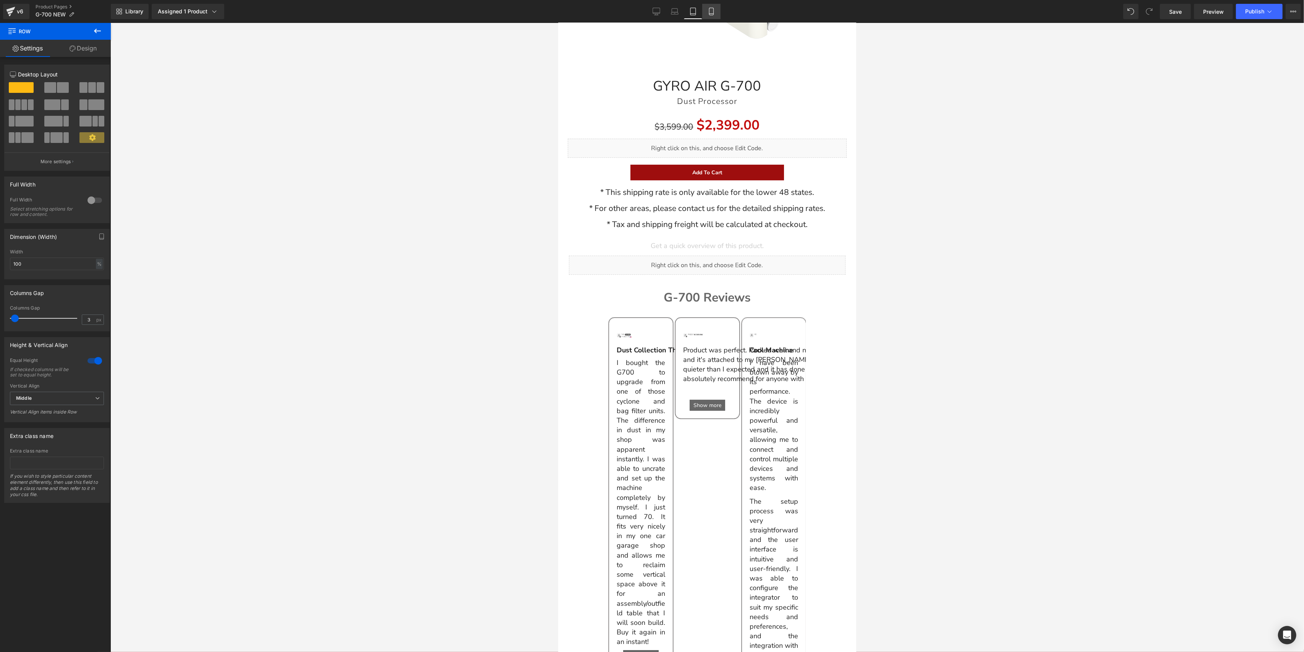
click at [704, 9] on link "Mobile" at bounding box center [711, 11] width 18 height 15
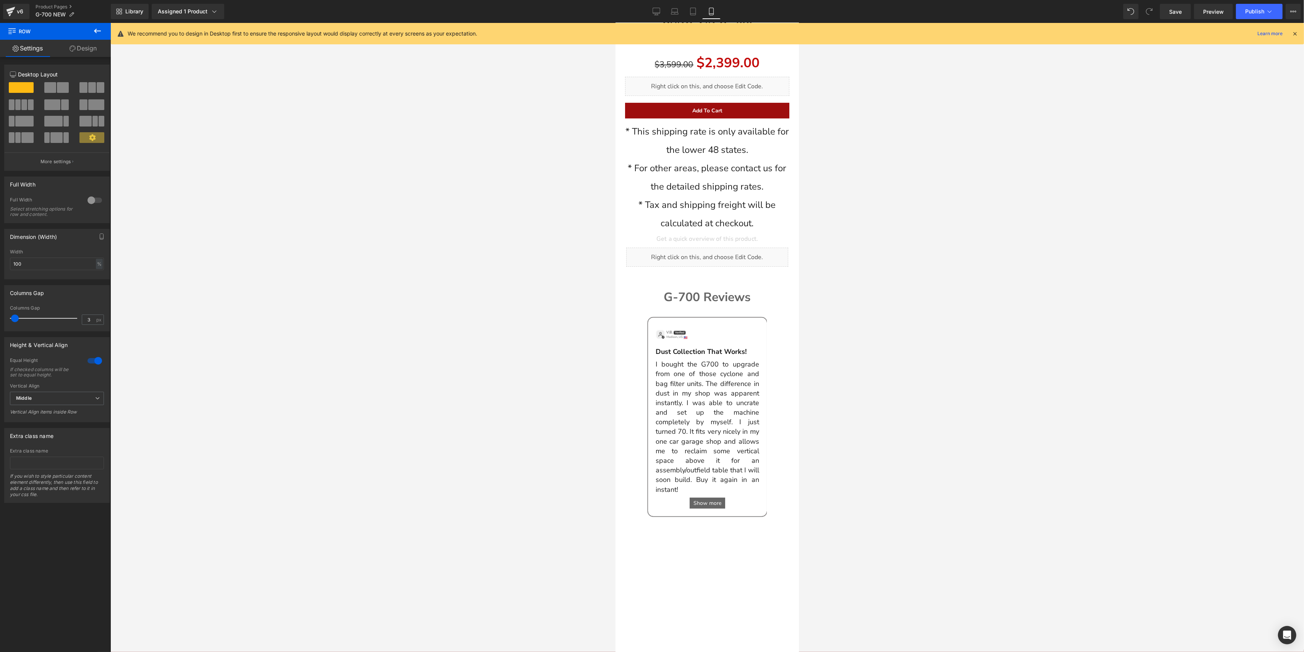
scroll to position [250, 0]
click at [657, 14] on icon at bounding box center [657, 12] width 8 height 8
type input "1200"
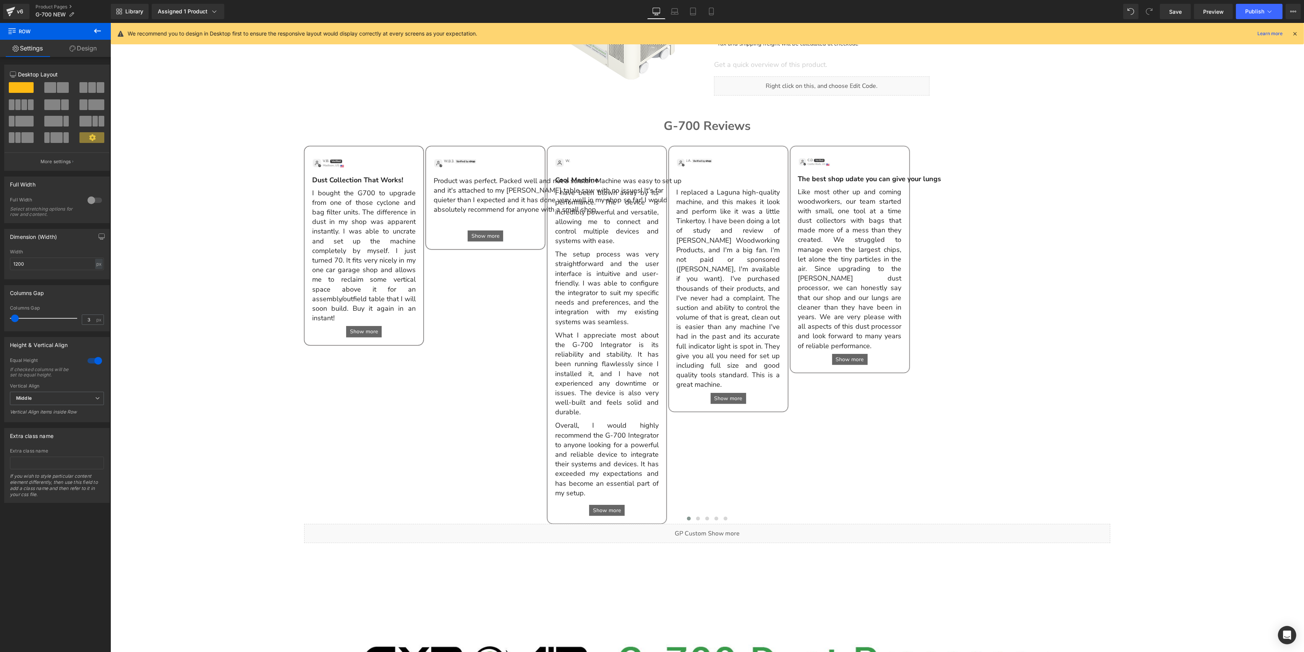
scroll to position [65, 0]
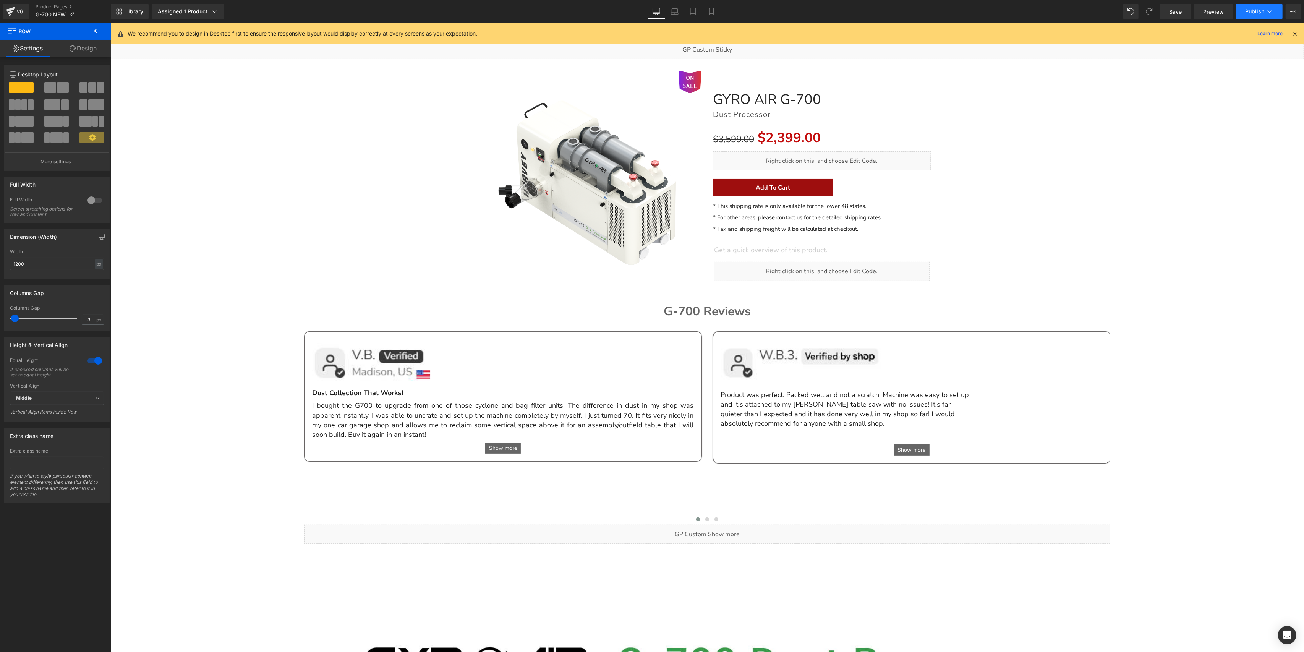
click at [1252, 15] on button "Publish" at bounding box center [1259, 11] width 47 height 15
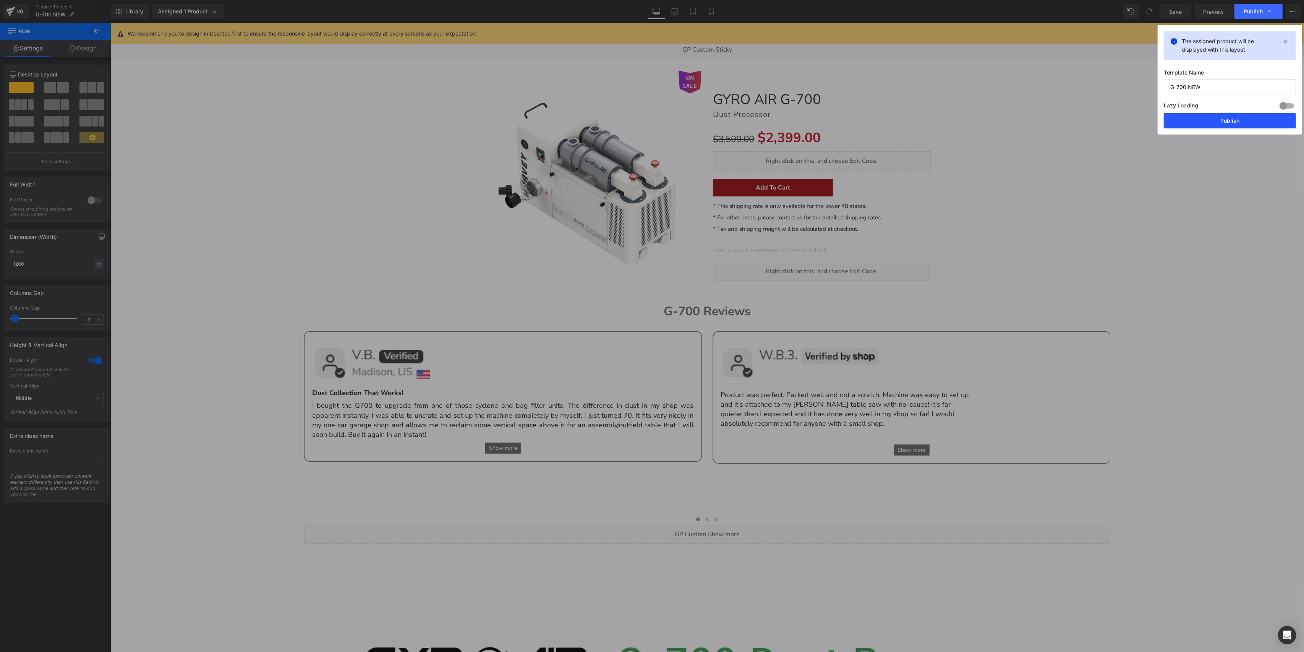
click at [1266, 119] on button "Publish" at bounding box center [1230, 120] width 132 height 15
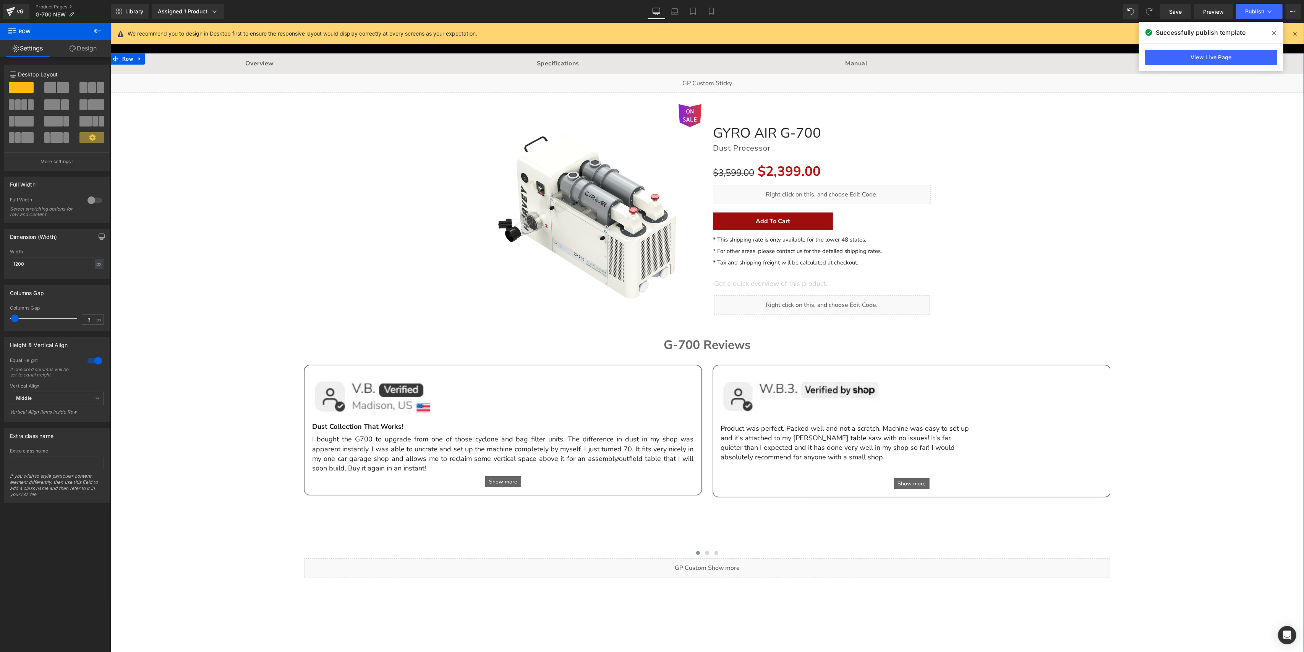
scroll to position [0, 0]
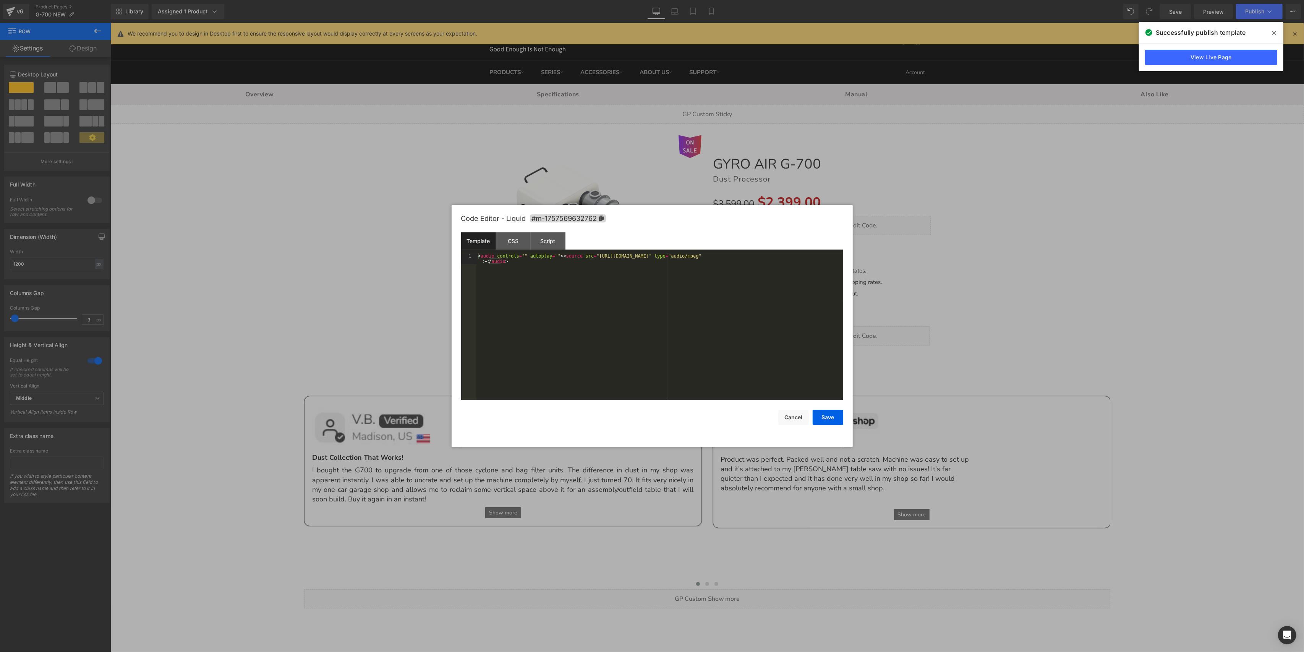
drag, startPoint x: 964, startPoint y: 166, endPoint x: 669, endPoint y: 30, distance: 324.9
click at [964, 166] on div at bounding box center [652, 326] width 1304 height 652
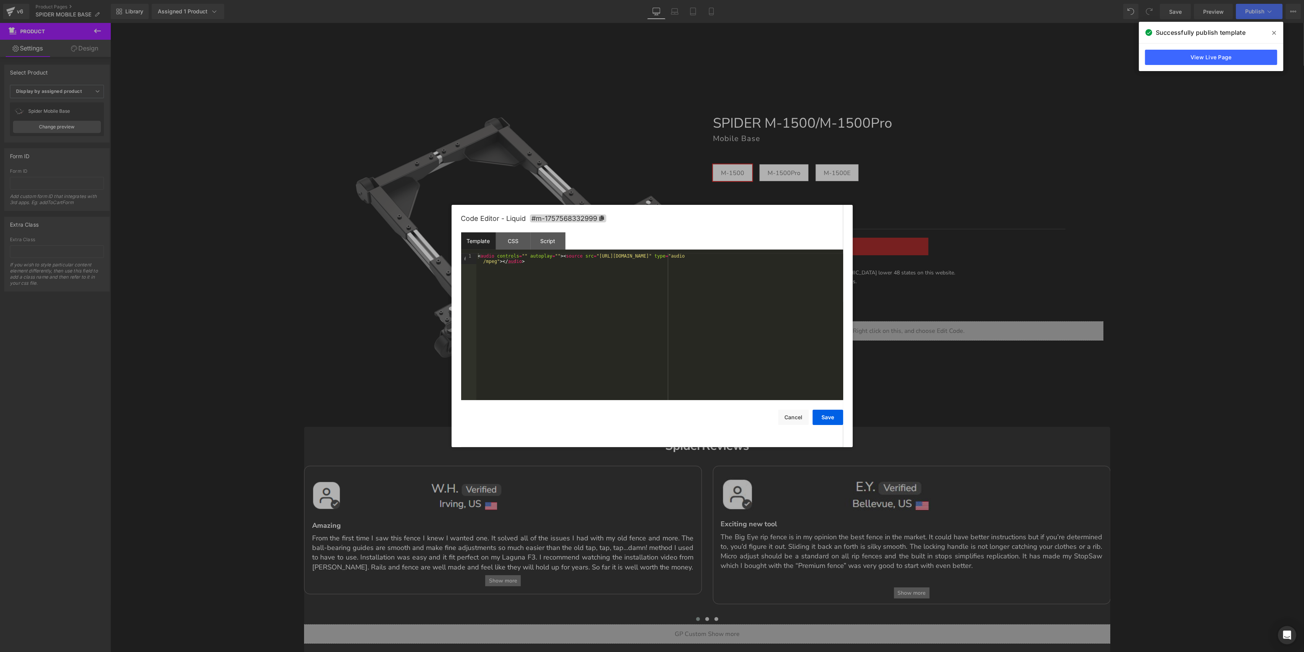
click at [1021, 178] on div at bounding box center [652, 326] width 1304 height 652
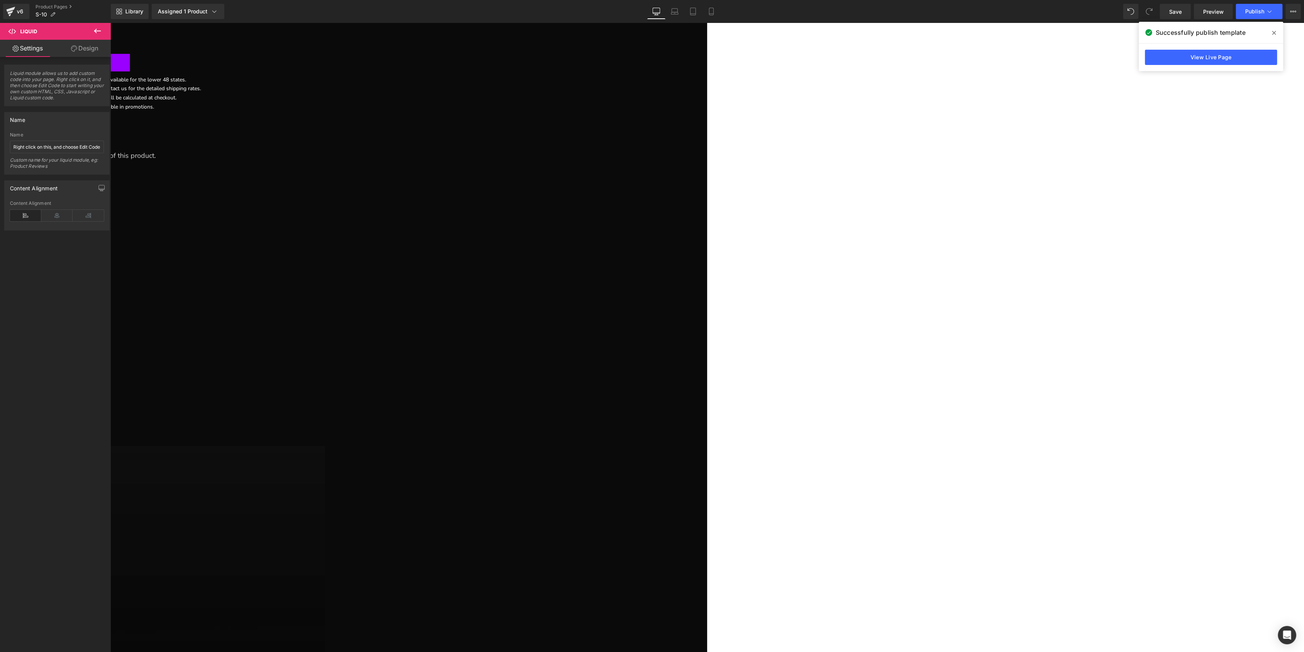
scroll to position [226, 0]
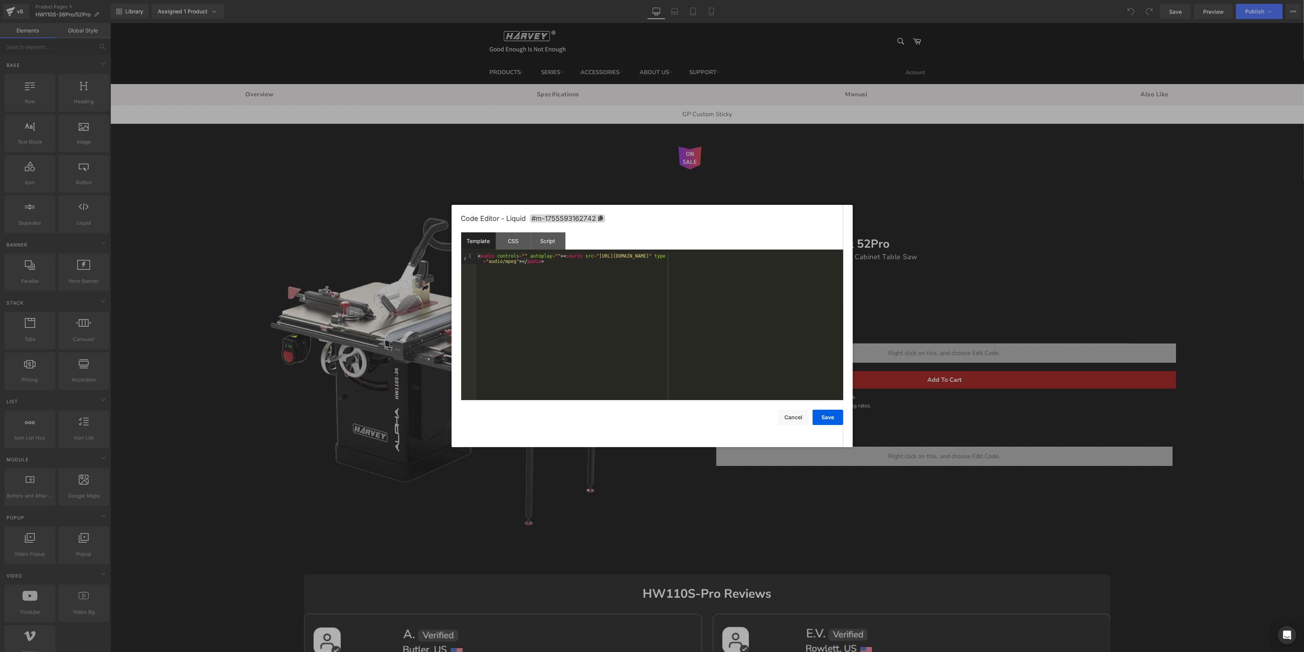
click at [872, 522] on div at bounding box center [652, 326] width 1304 height 652
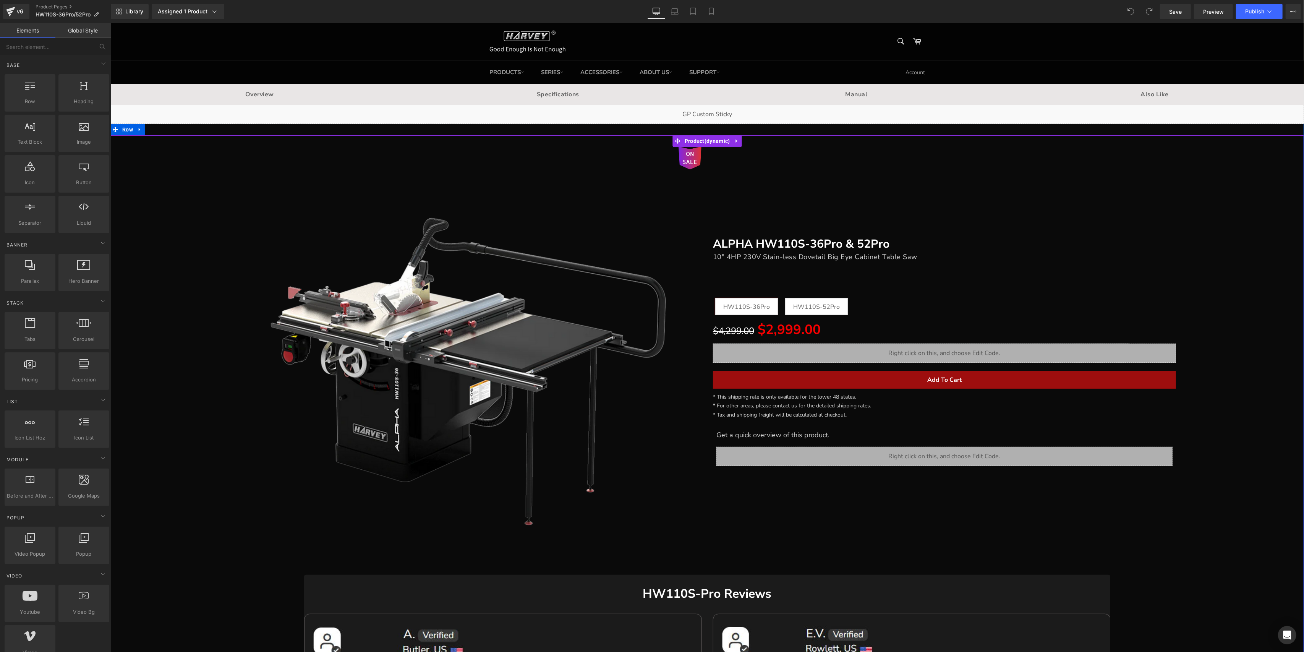
click at [1267, 513] on div "ON SALE (P) Image ALPHA HW110S-36Pro & 52Pro Heading 10" 4HP 230V Stain-less Do…" at bounding box center [707, 477] width 1186 height 685
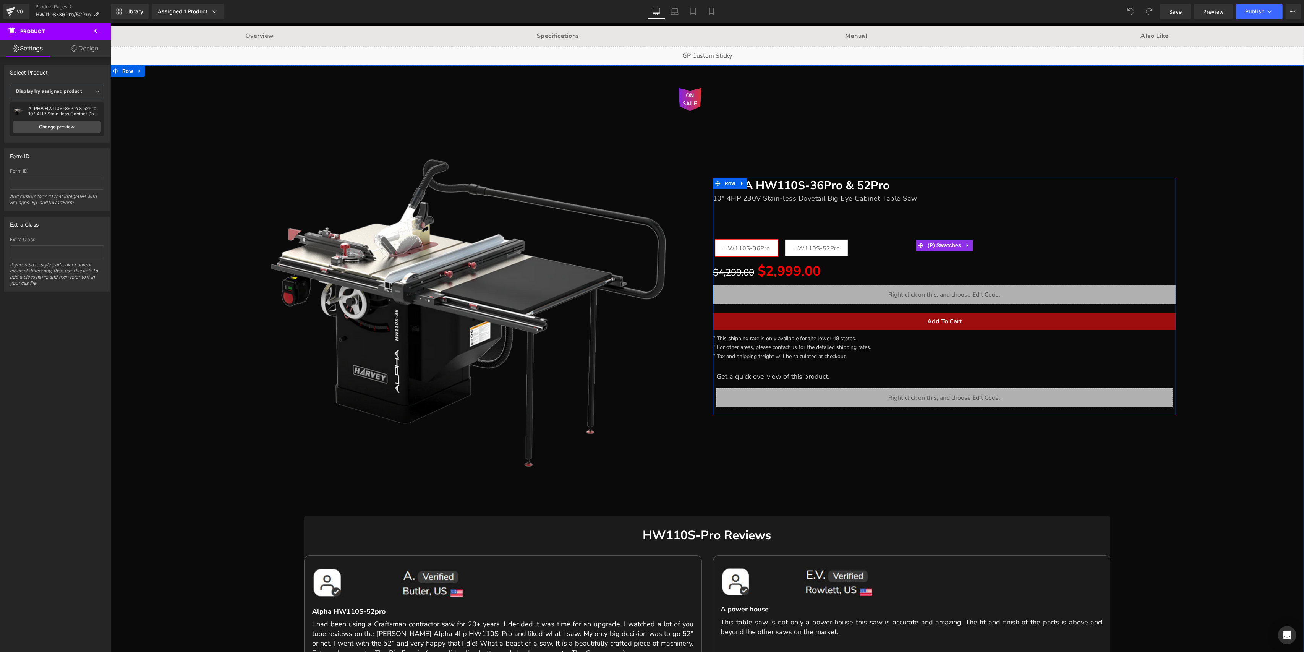
scroll to position [102, 0]
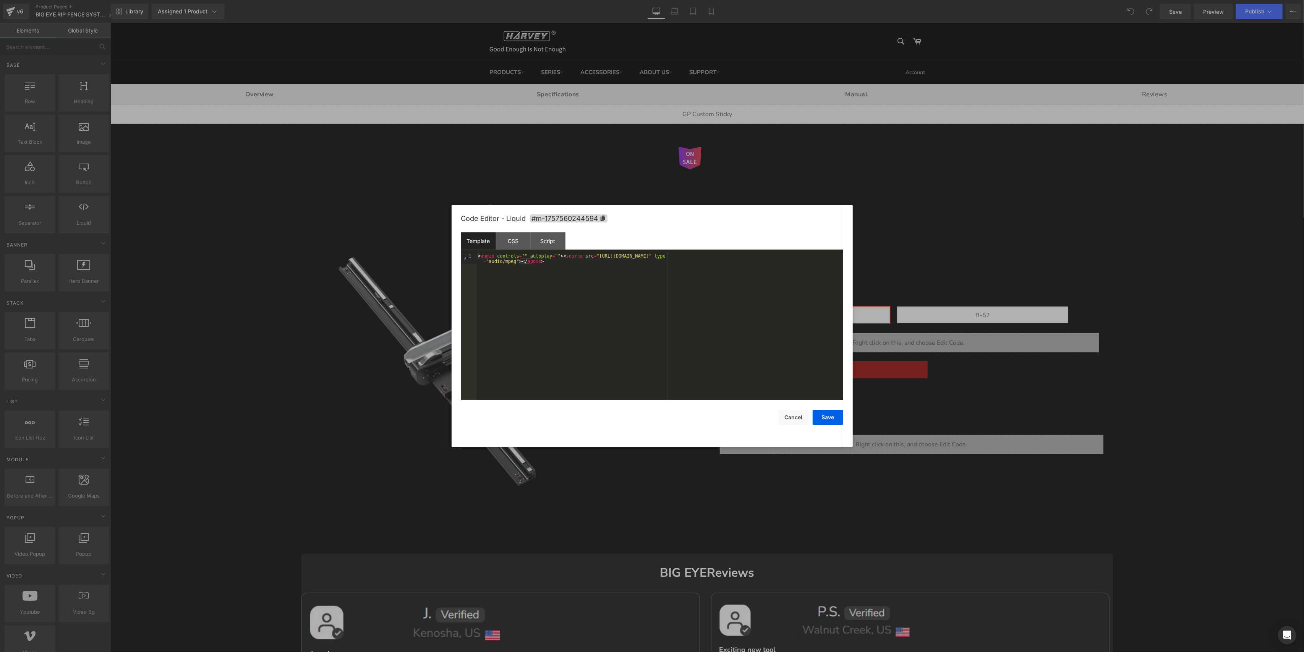
click at [991, 238] on div at bounding box center [652, 326] width 1304 height 652
